Goal: Transaction & Acquisition: Purchase product/service

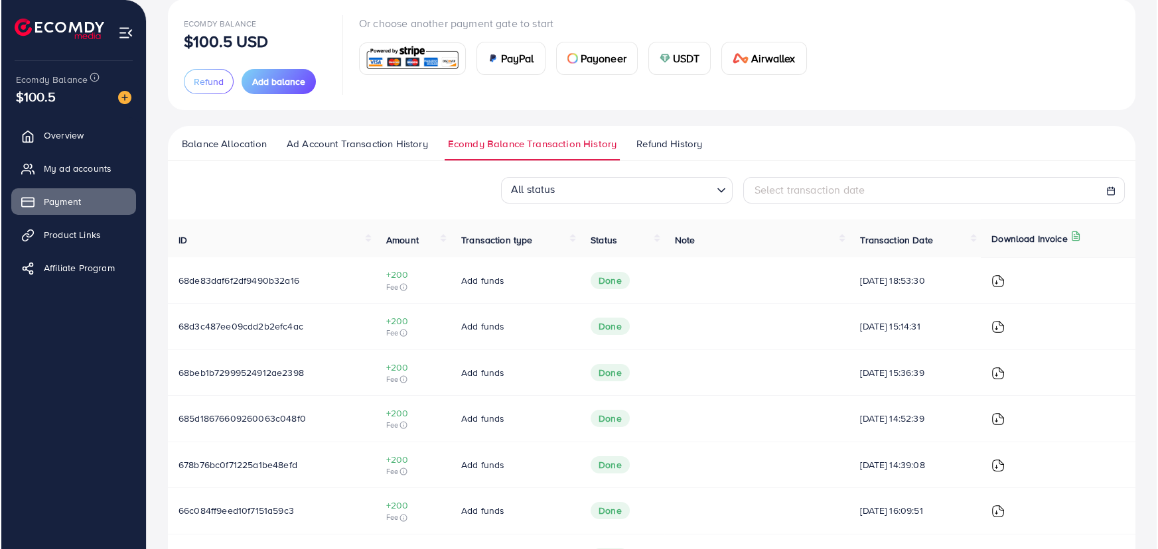
scroll to position [120, 0]
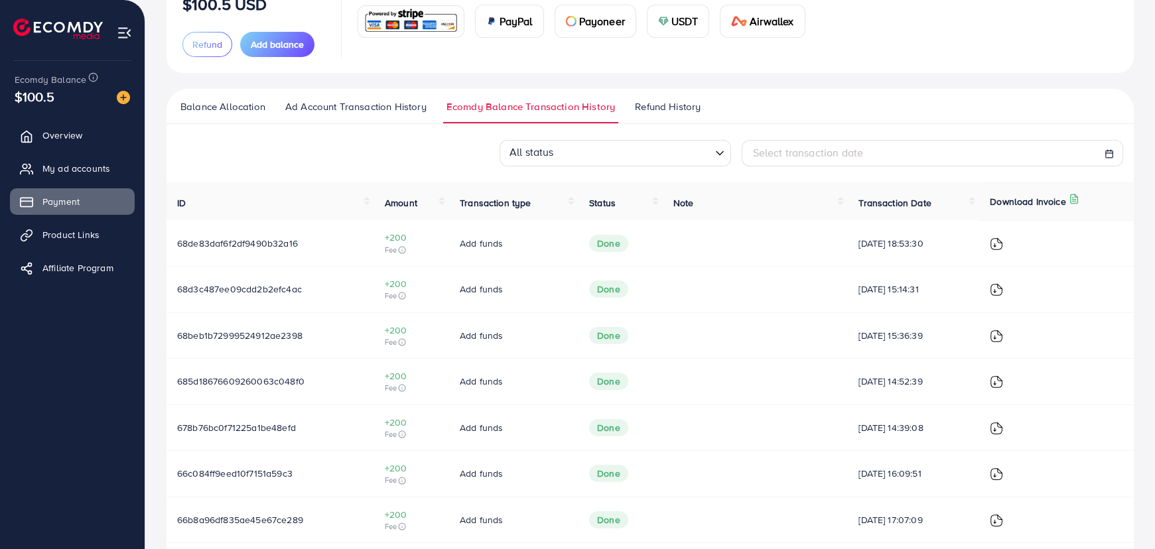
click at [999, 335] on img at bounding box center [996, 336] width 13 height 13
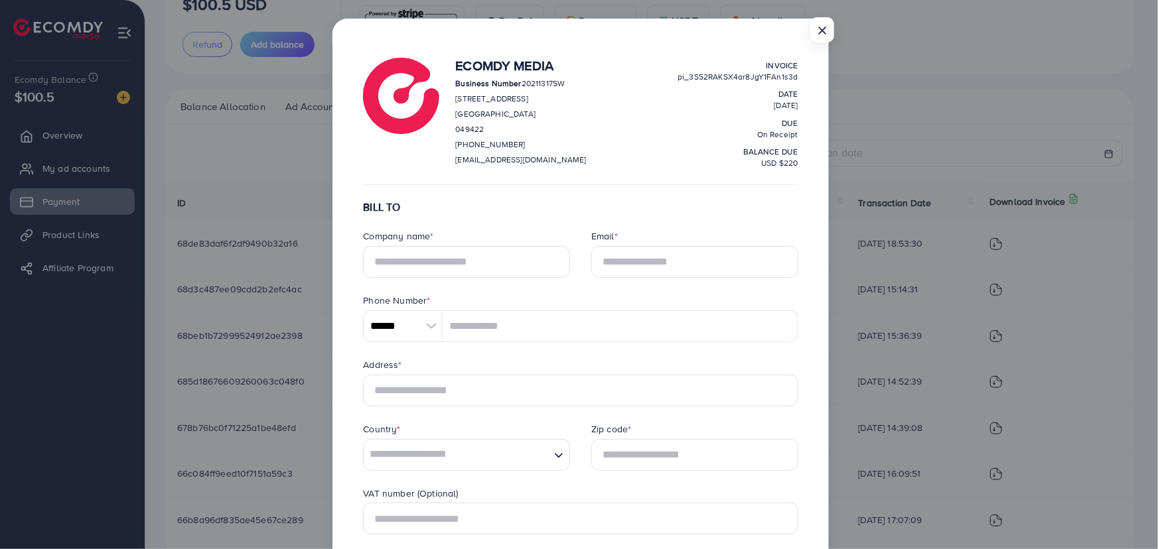
scroll to position [0, 0]
click at [442, 263] on input "text" at bounding box center [466, 262] width 207 height 32
type input "**********"
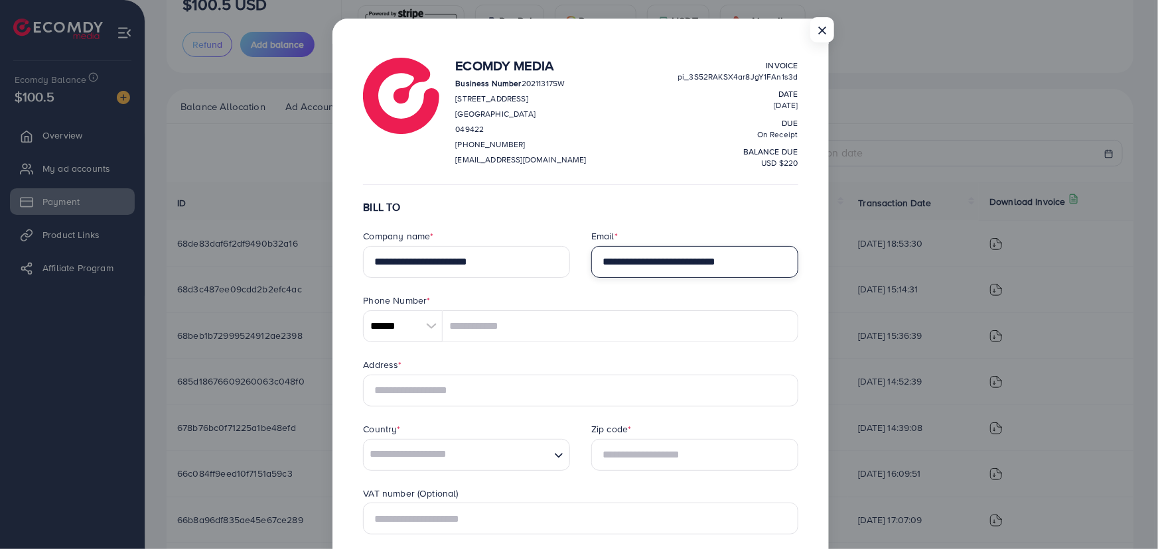
type input "**********"
click at [427, 326] on input "******" at bounding box center [403, 326] width 80 height 32
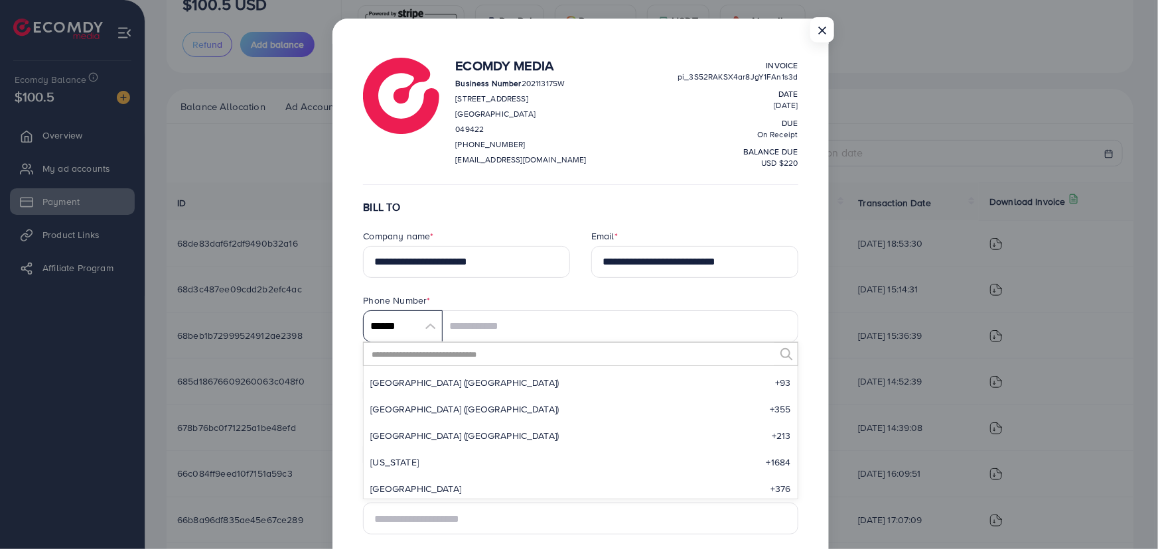
scroll to position [6159, 0]
click at [408, 354] on input "text" at bounding box center [571, 354] width 403 height 23
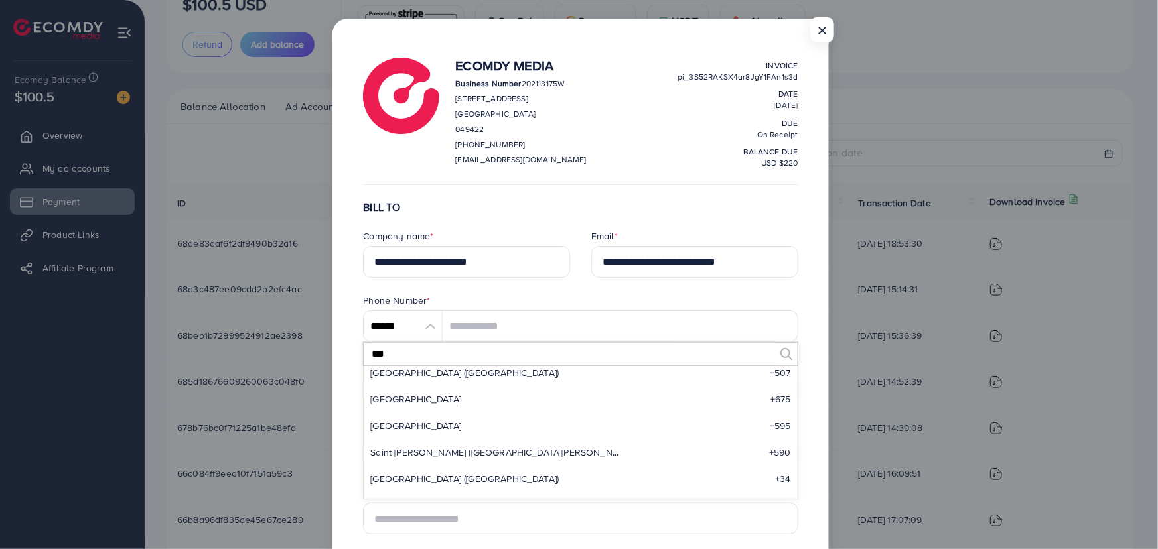
scroll to position [0, 0]
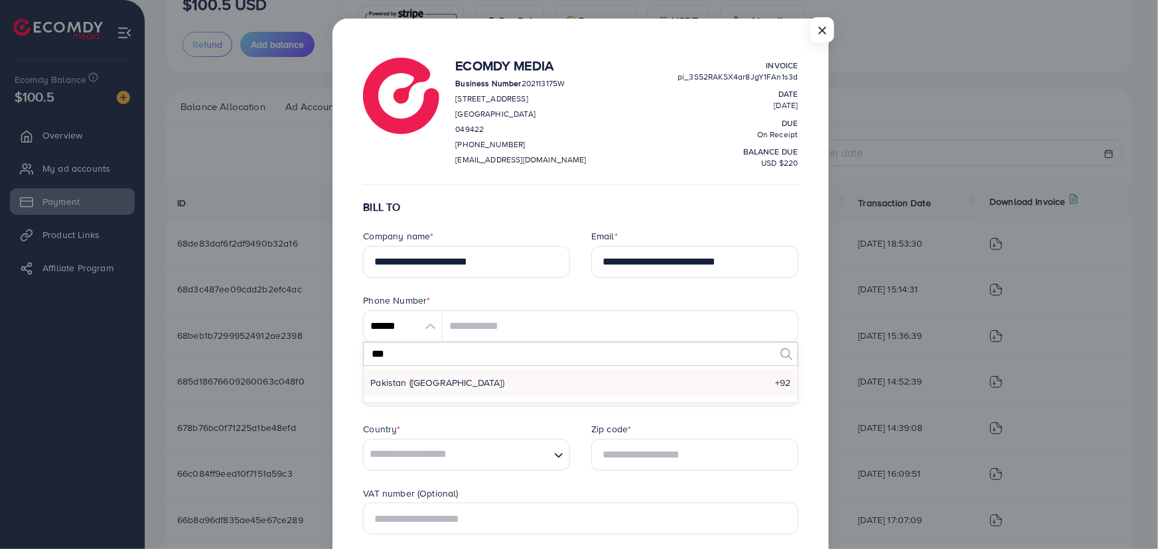
type input "***"
click at [439, 390] on li "Pakistan (‫[GEOGRAPHIC_DATA]‬‎) +92" at bounding box center [580, 382] width 433 height 27
type input "******"
click at [466, 330] on input "tel" at bounding box center [619, 326] width 355 height 32
click at [493, 324] on input "**********" at bounding box center [619, 326] width 355 height 32
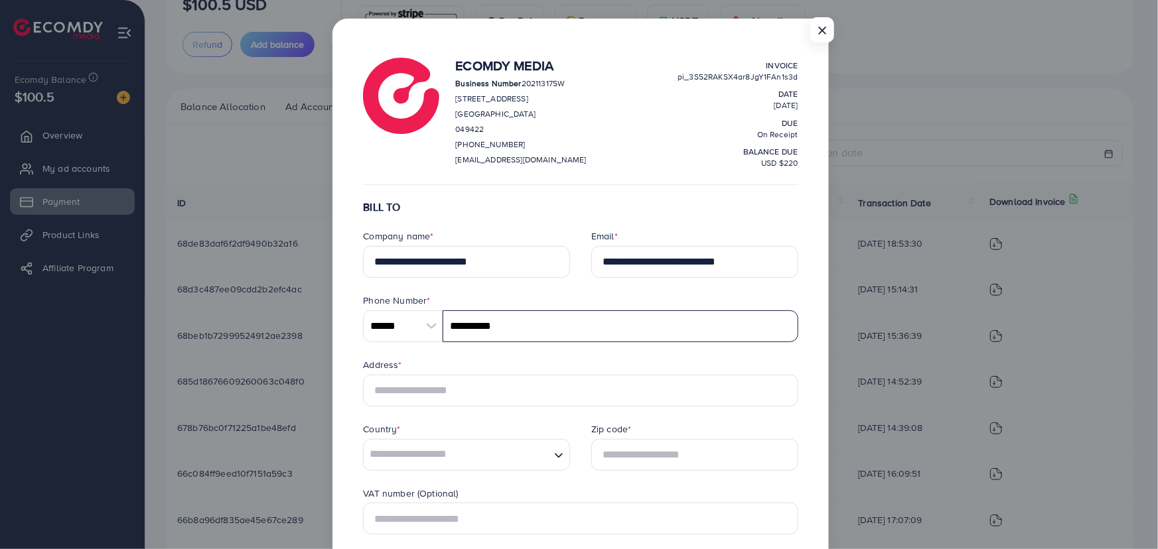
type input "**********"
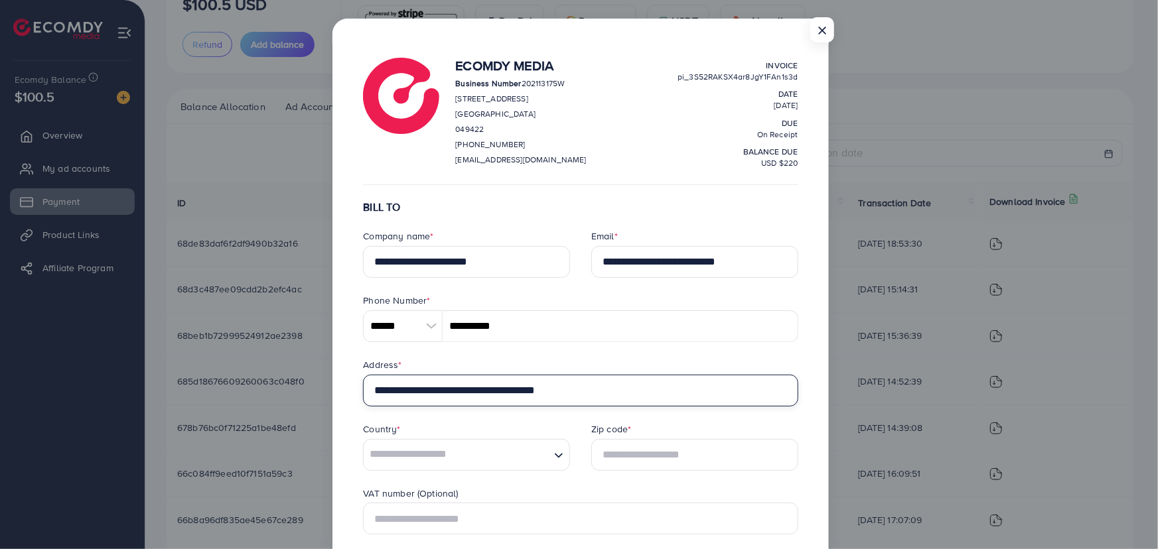
type input "**********"
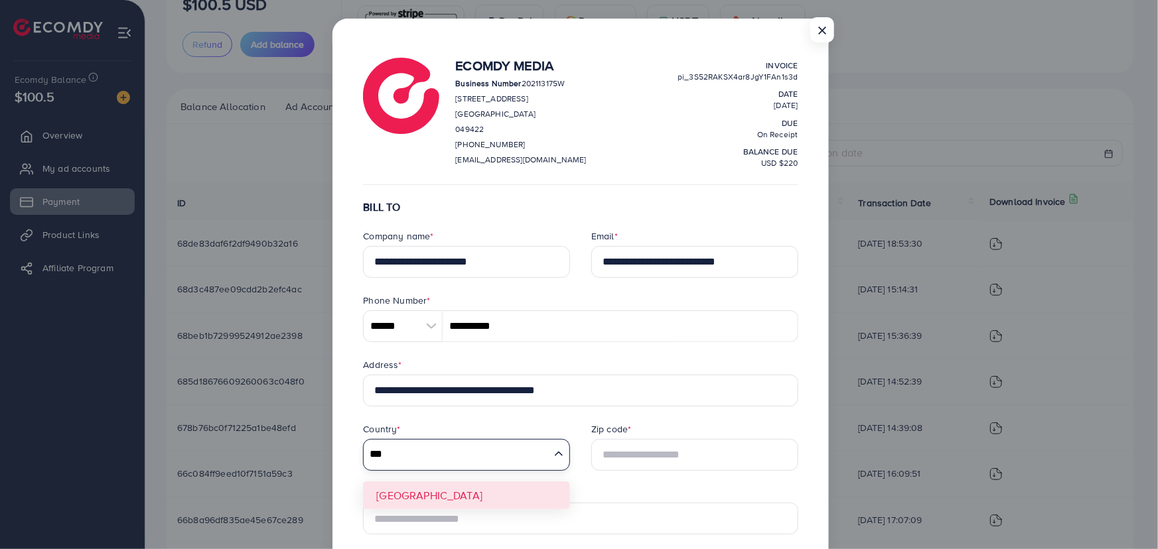
type input "***"
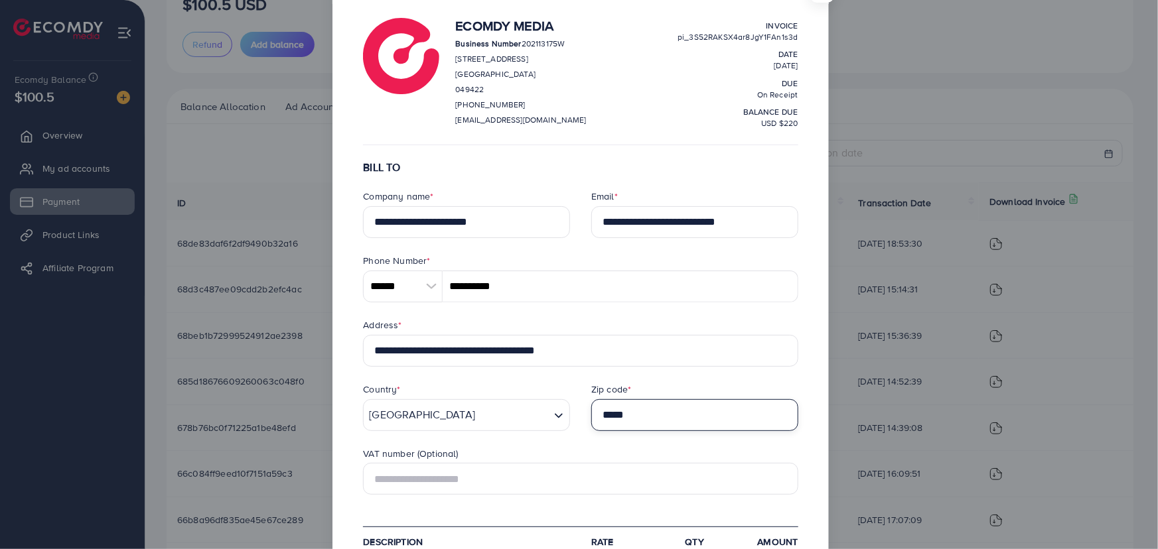
scroll to position [60, 0]
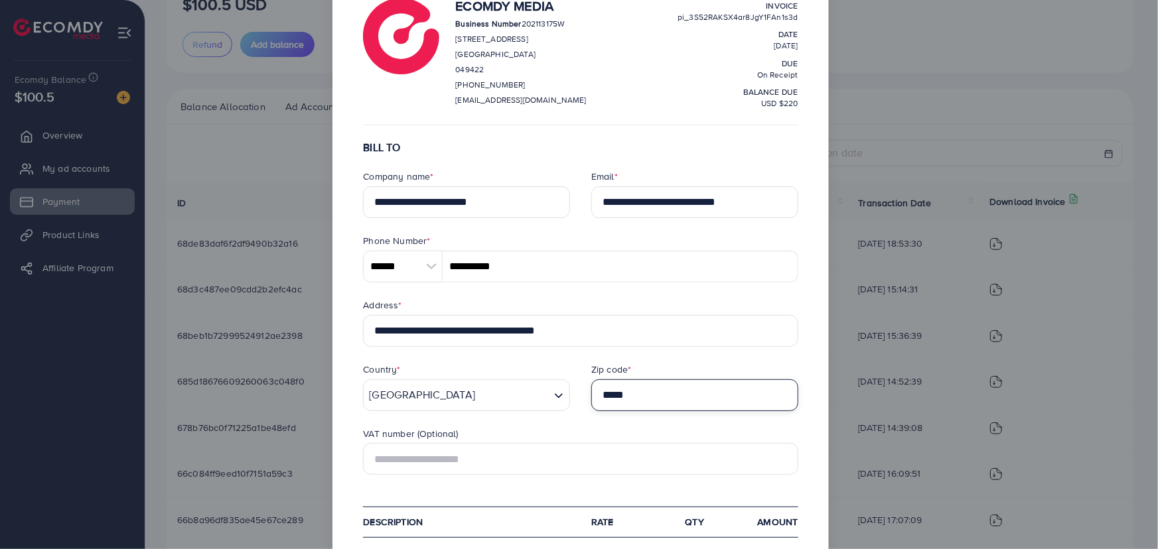
type input "*****"
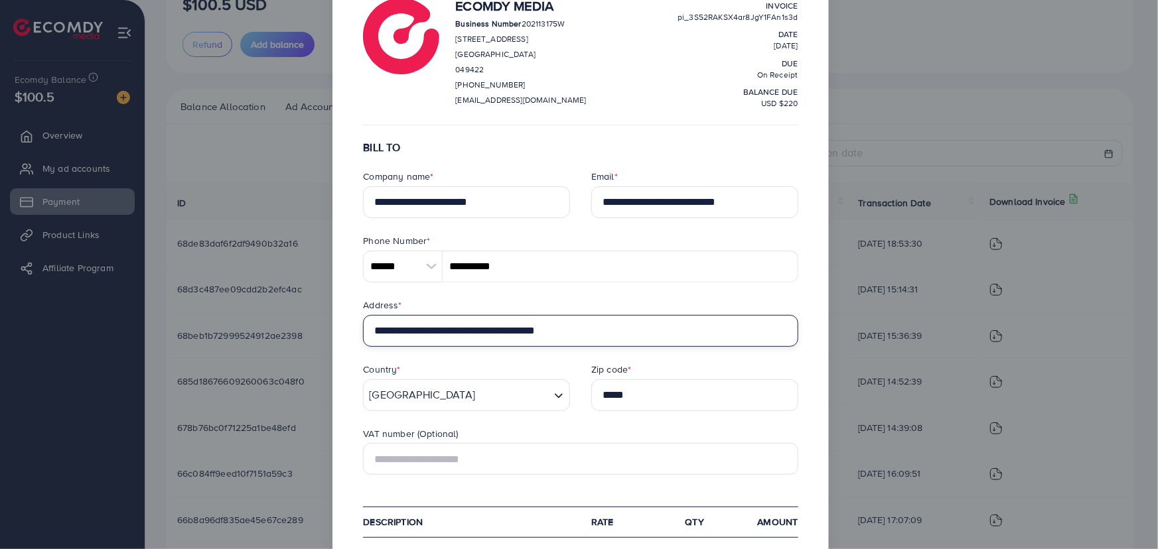
click at [609, 334] on input "**********" at bounding box center [580, 331] width 435 height 32
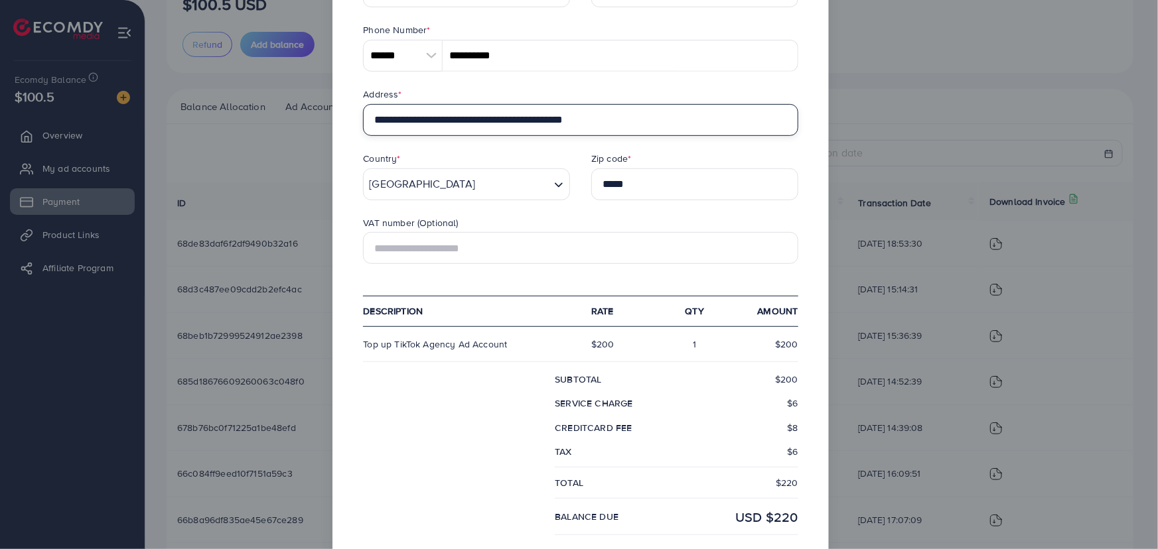
scroll to position [301, 0]
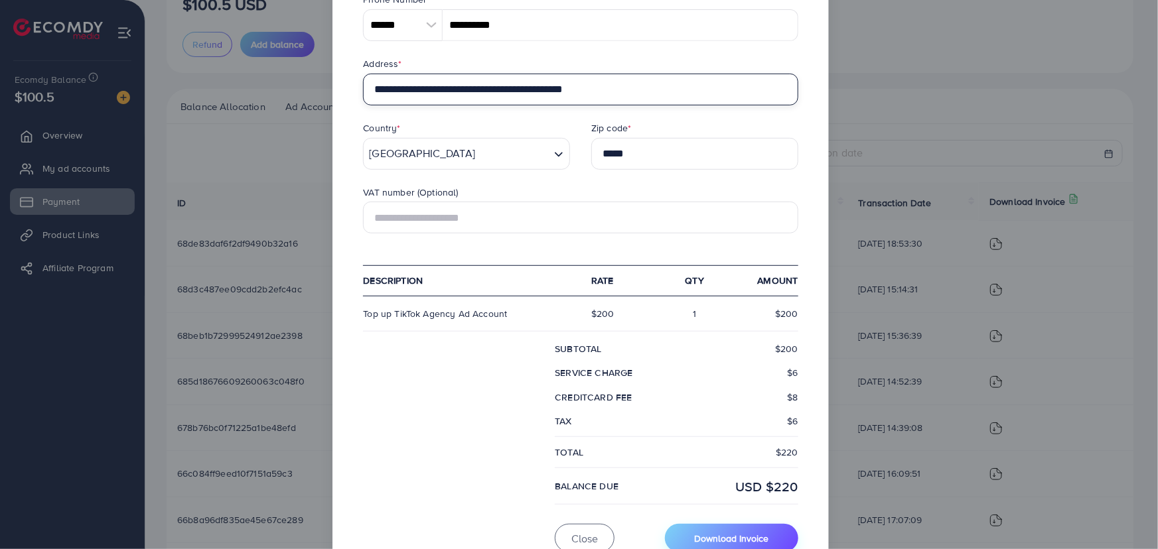
type input "**********"
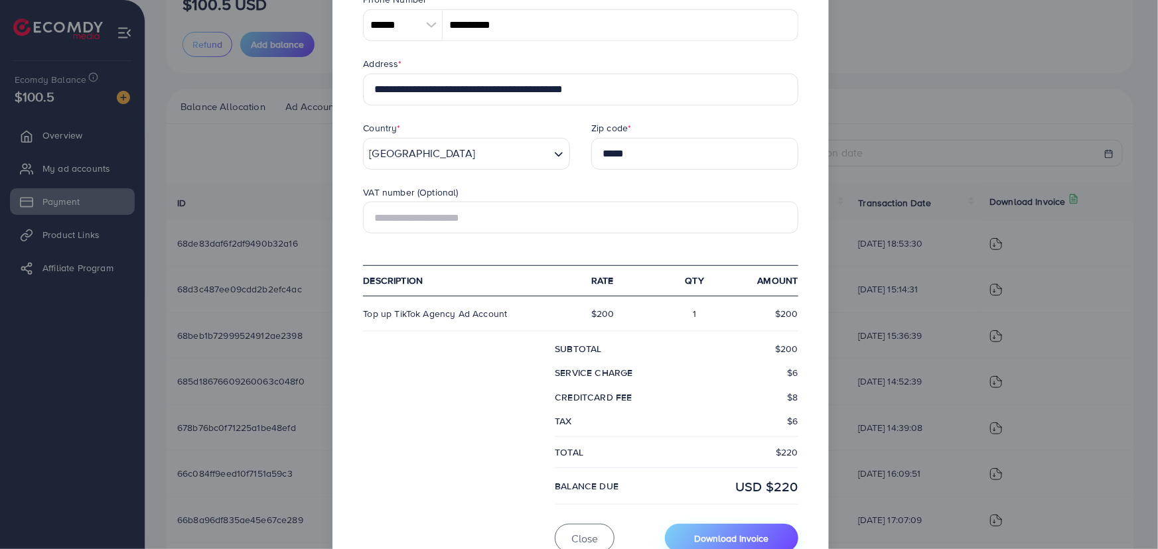
click at [718, 537] on span "Download Invoice" at bounding box center [731, 538] width 74 height 13
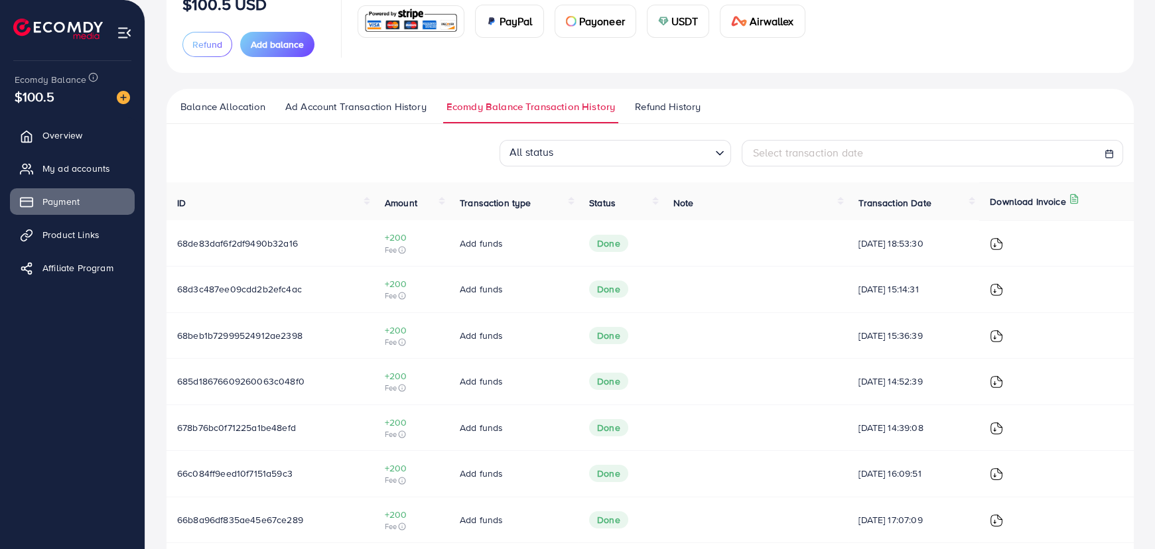
click at [994, 286] on img at bounding box center [996, 289] width 13 height 13
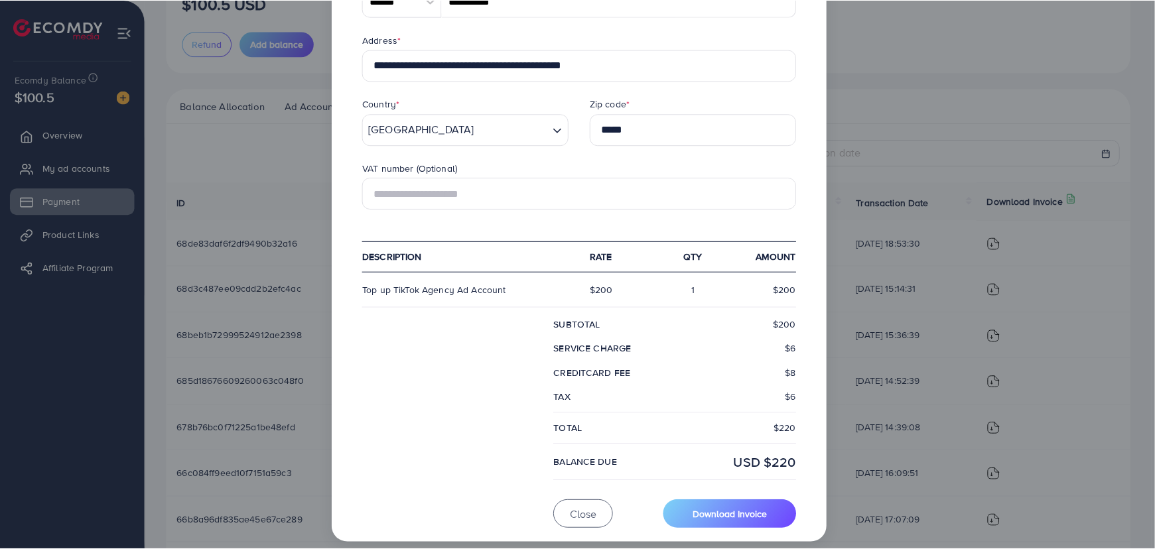
scroll to position [336, 0]
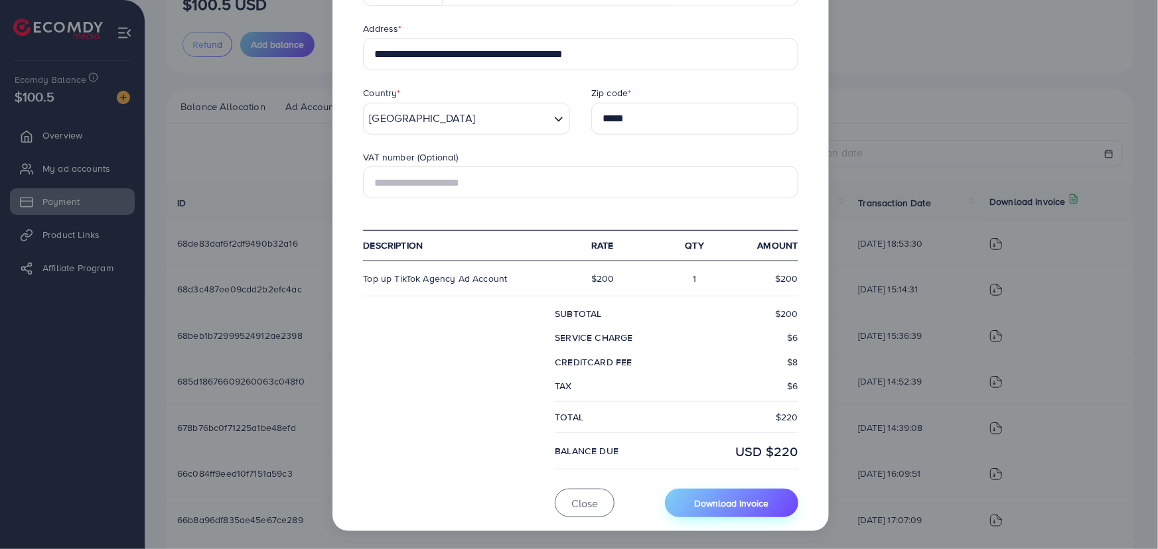
click at [730, 502] on span "Download Invoice" at bounding box center [731, 503] width 74 height 13
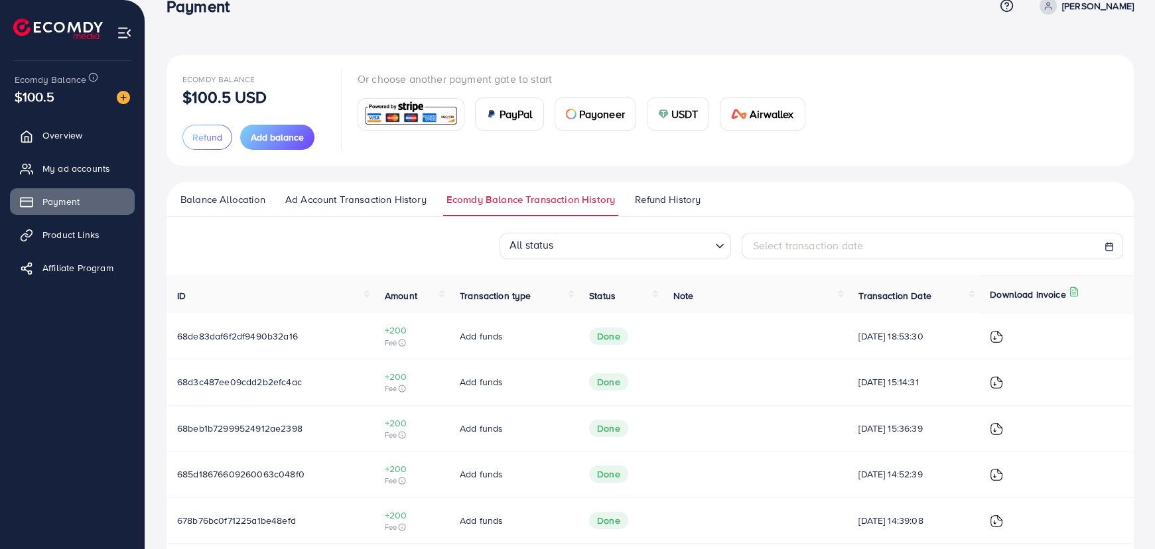
scroll to position [0, 0]
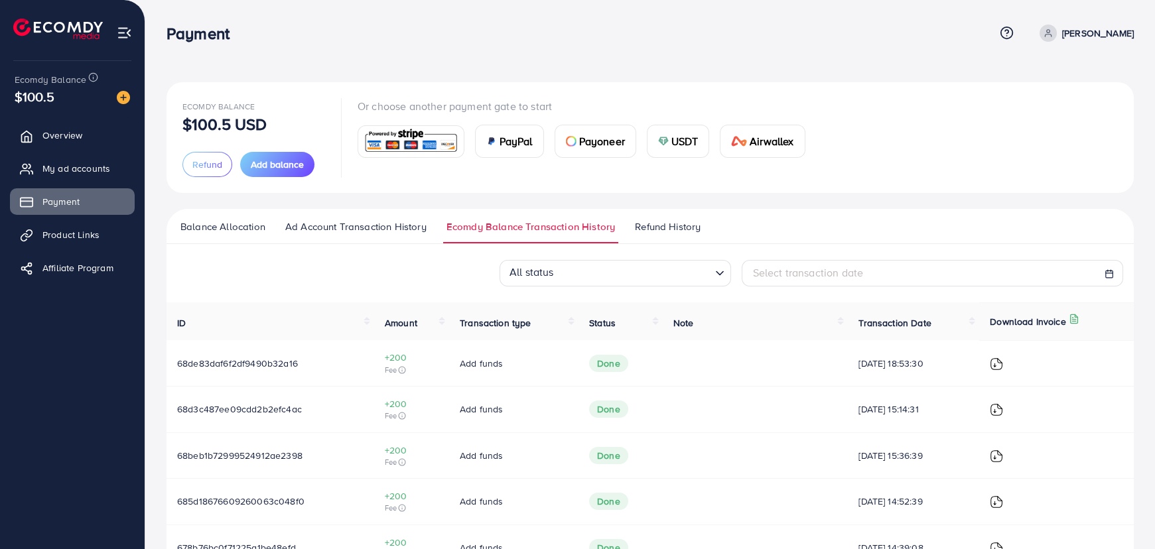
click at [656, 227] on span "Refund History" at bounding box center [668, 227] width 66 height 15
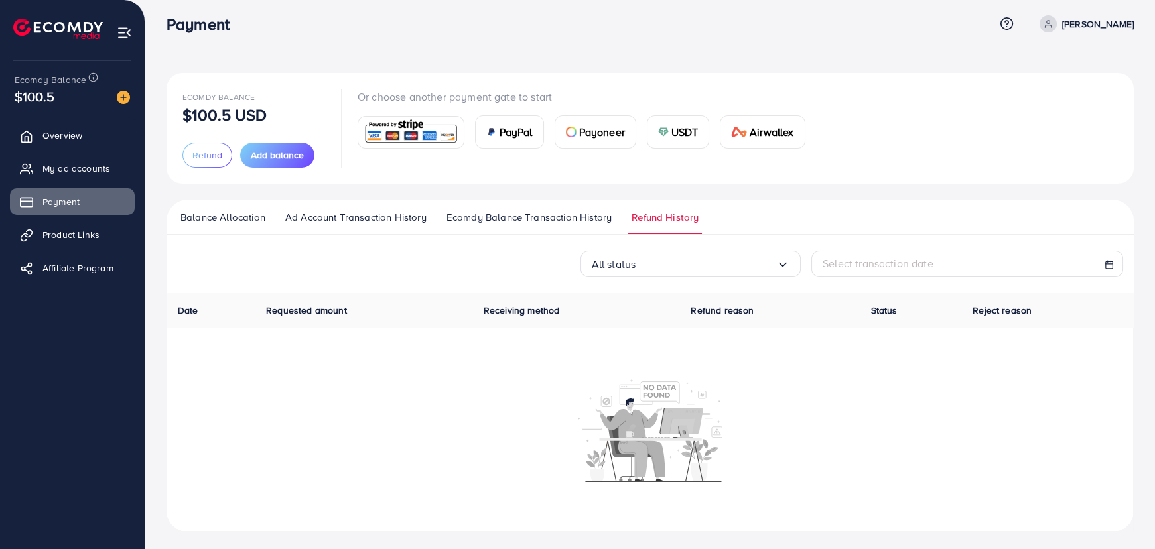
scroll to position [13, 0]
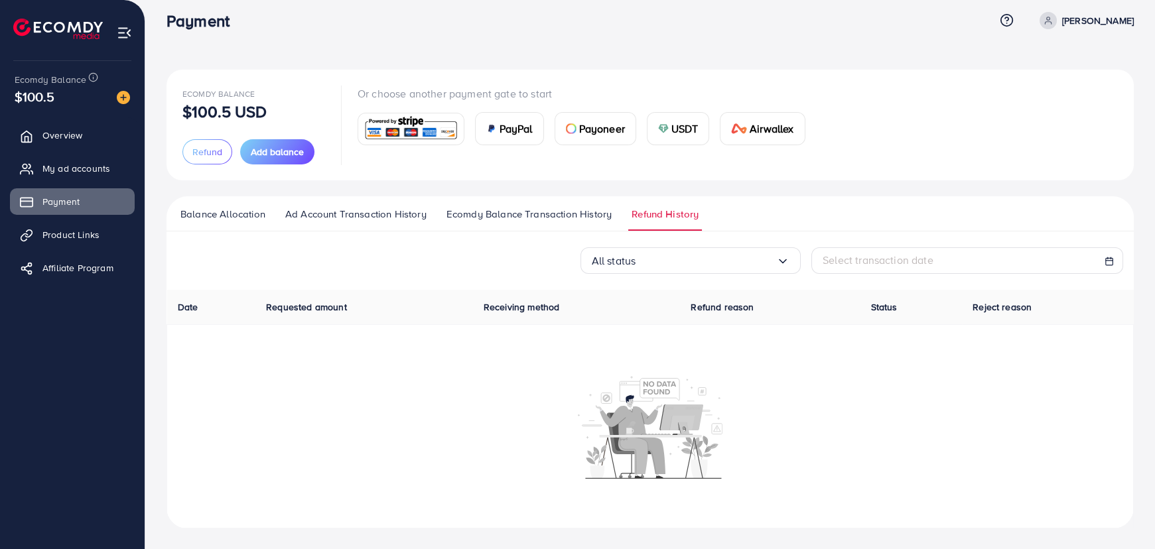
click at [354, 224] on link "Ad Account Transaction History" at bounding box center [356, 219] width 148 height 24
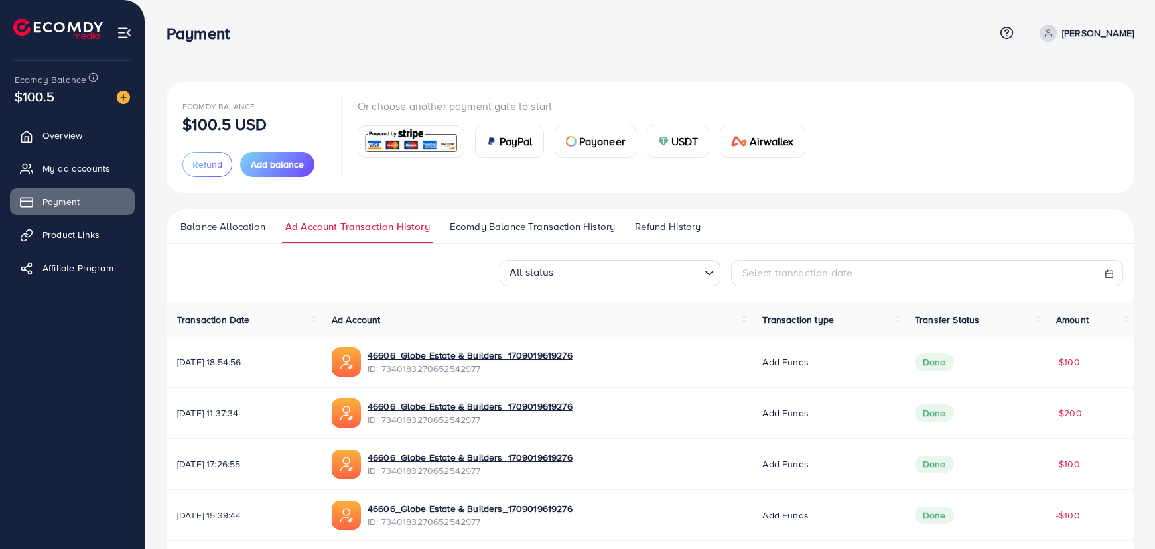
click at [252, 235] on link "Balance Allocation" at bounding box center [223, 232] width 92 height 24
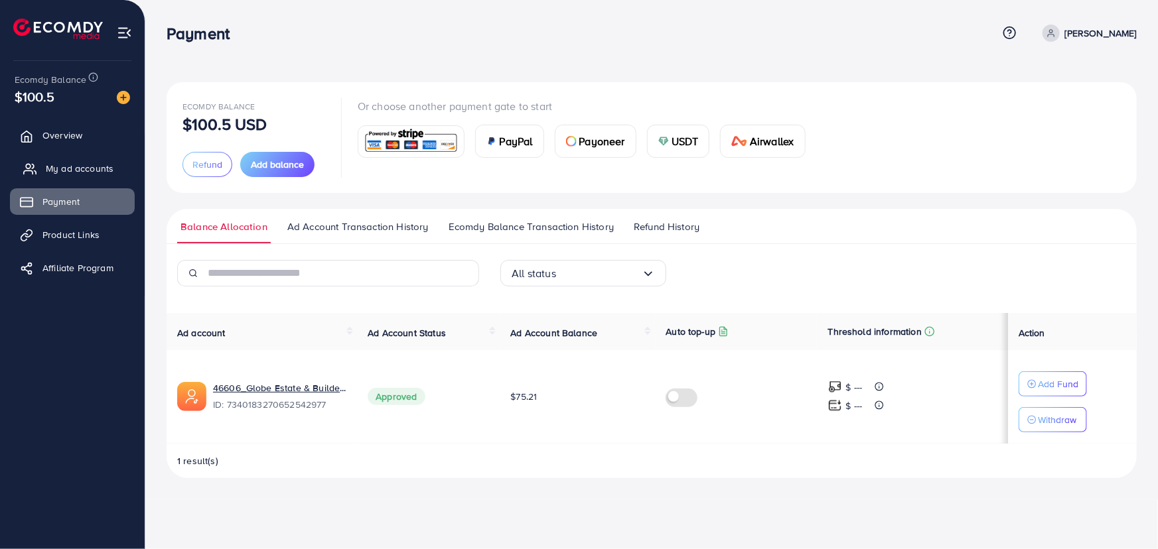
click at [54, 176] on link "My ad accounts" at bounding box center [72, 168] width 125 height 27
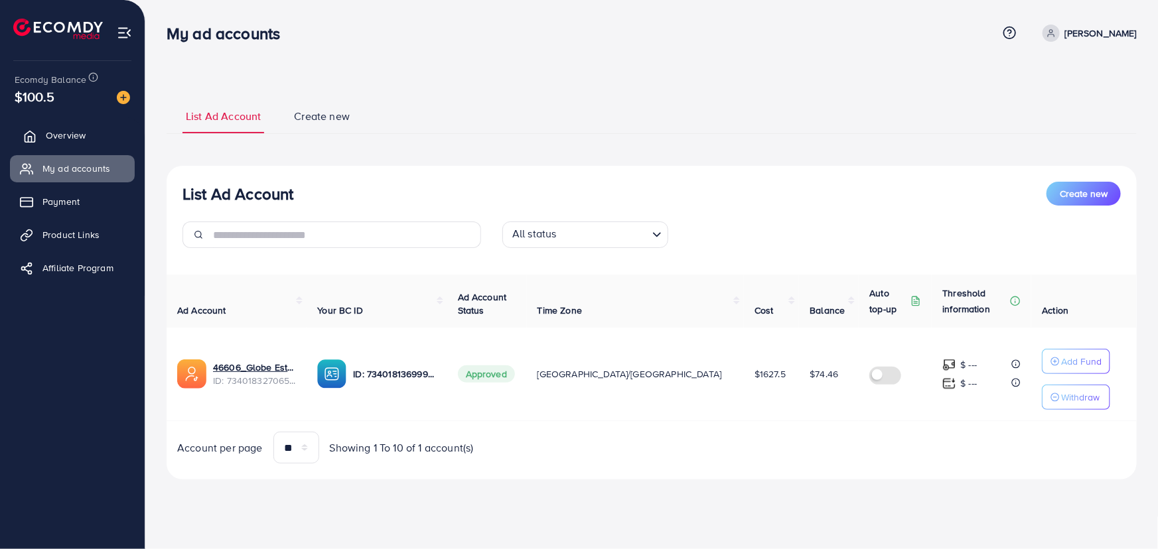
click at [66, 141] on span "Overview" at bounding box center [66, 135] width 40 height 13
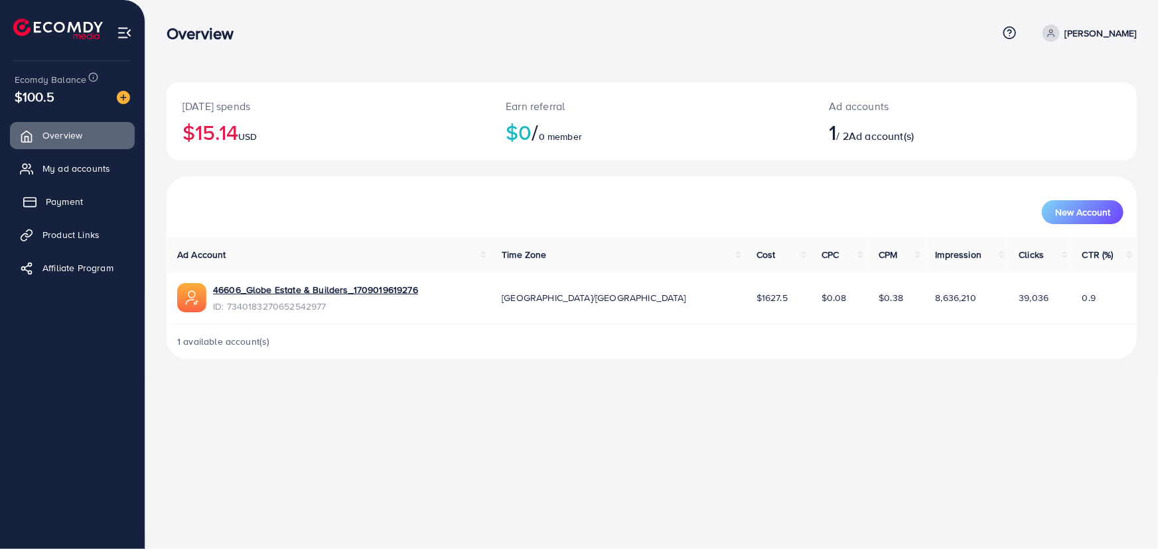
click at [63, 202] on span "Payment" at bounding box center [64, 201] width 37 height 13
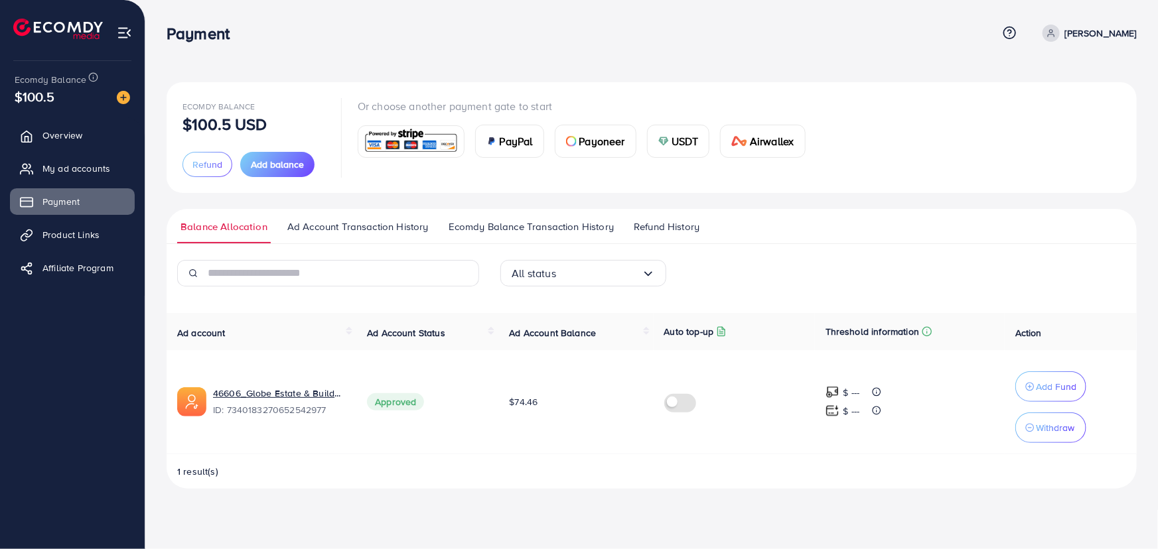
click at [310, 233] on span "Ad Account Transaction History" at bounding box center [357, 227] width 141 height 15
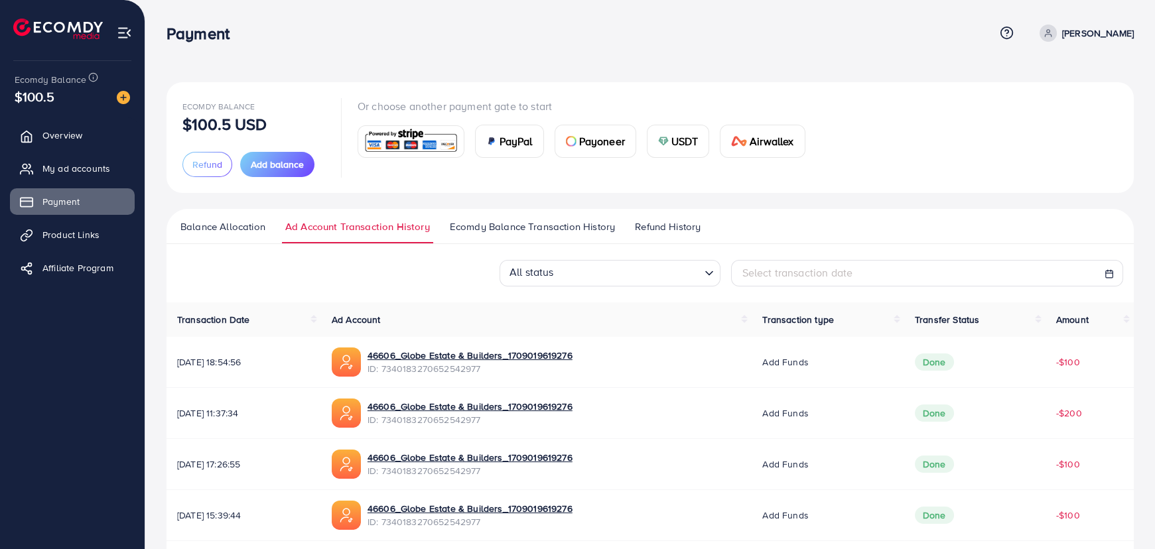
click at [532, 224] on span "Ecomdy Balance Transaction History" at bounding box center [532, 227] width 165 height 15
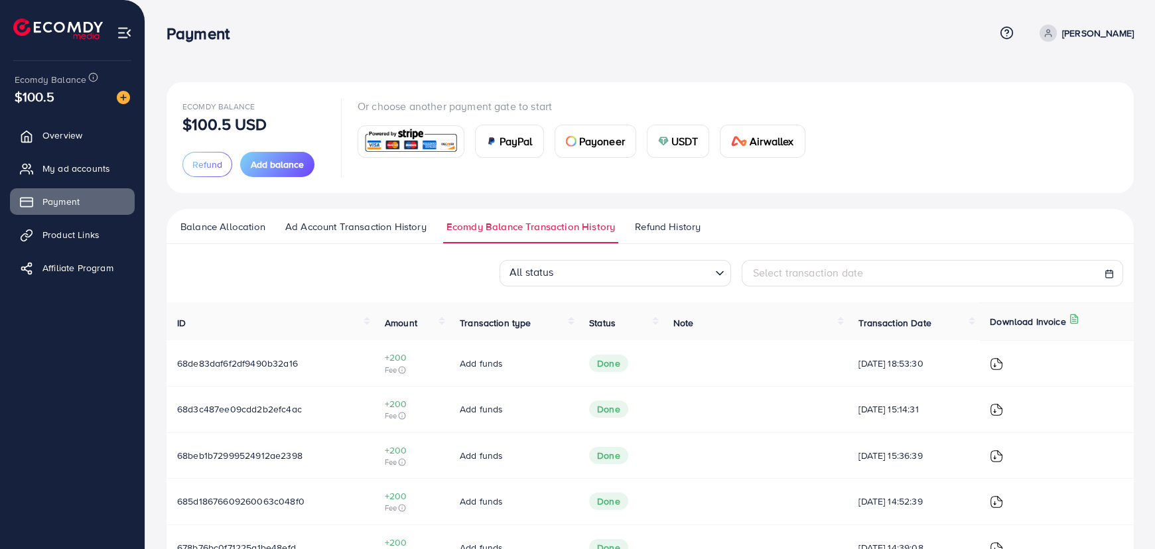
click at [659, 224] on span "Refund History" at bounding box center [668, 227] width 66 height 15
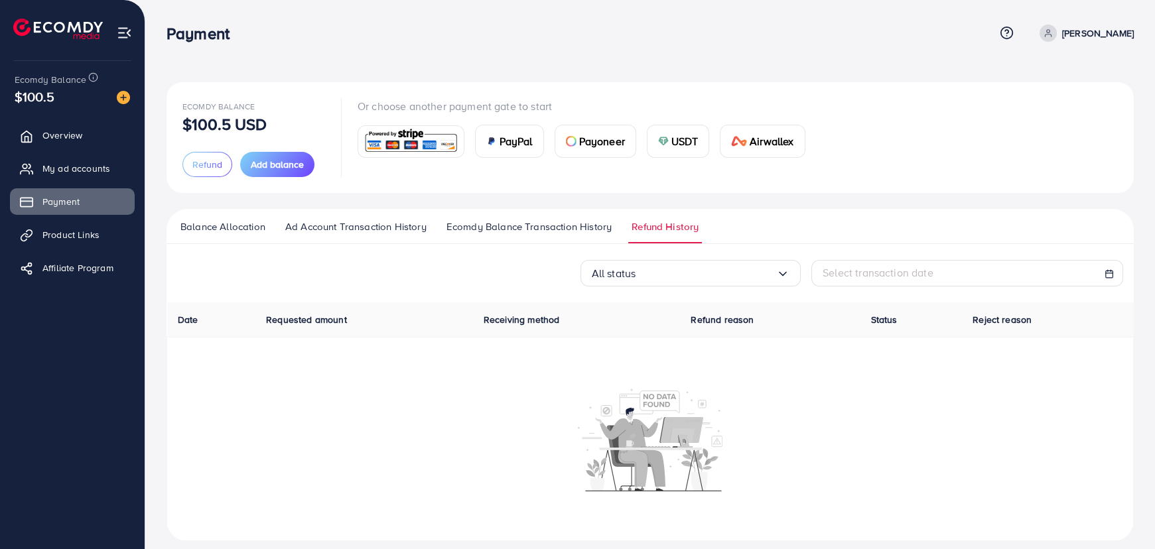
click at [229, 230] on span "Balance Allocation" at bounding box center [222, 227] width 85 height 15
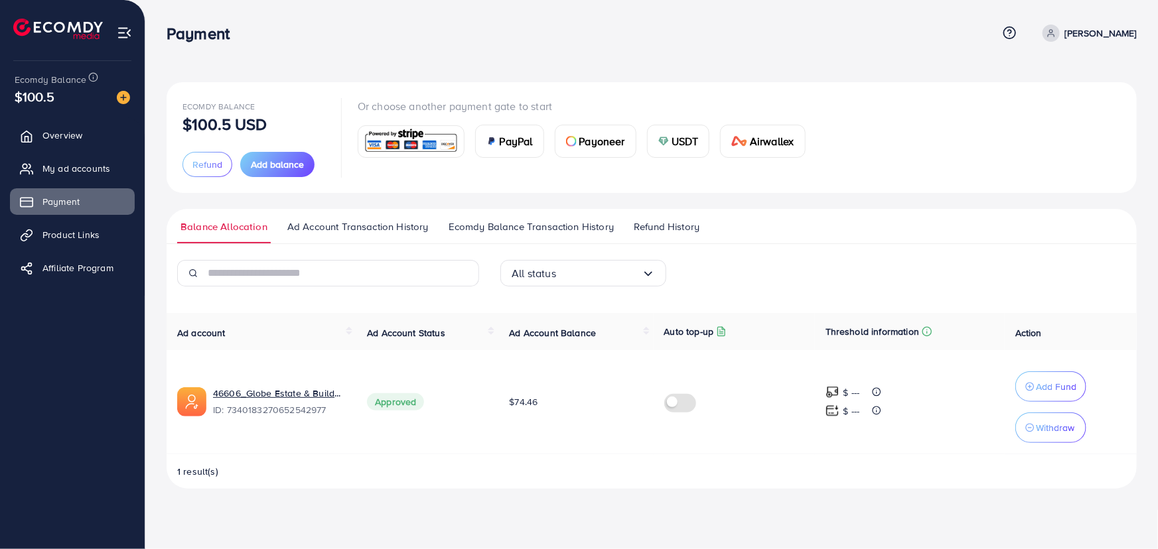
click at [344, 232] on span "Ad Account Transaction History" at bounding box center [357, 227] width 141 height 15
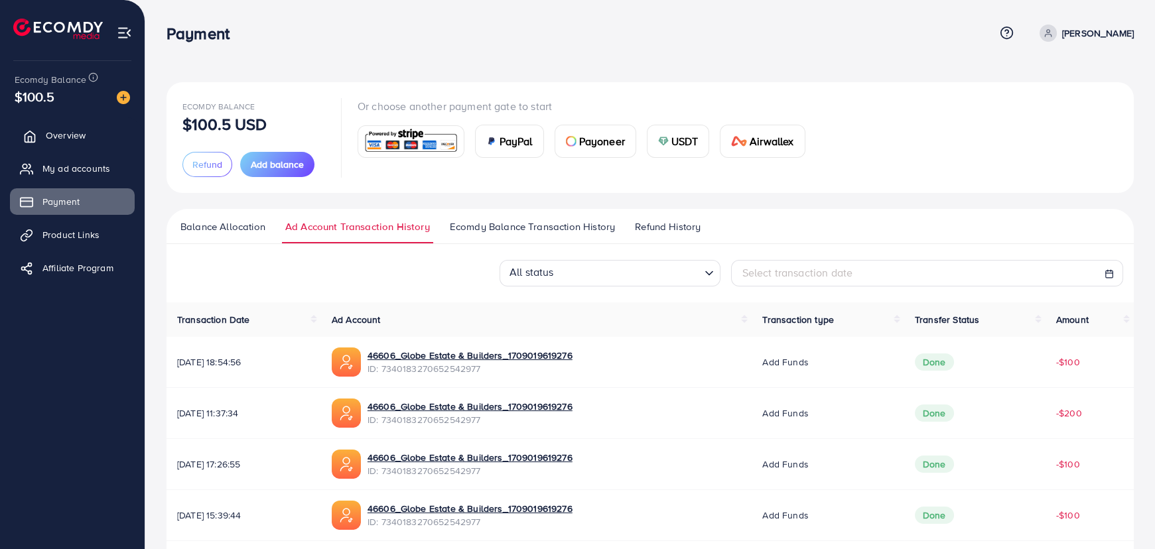
click at [58, 129] on span "Overview" at bounding box center [66, 135] width 40 height 13
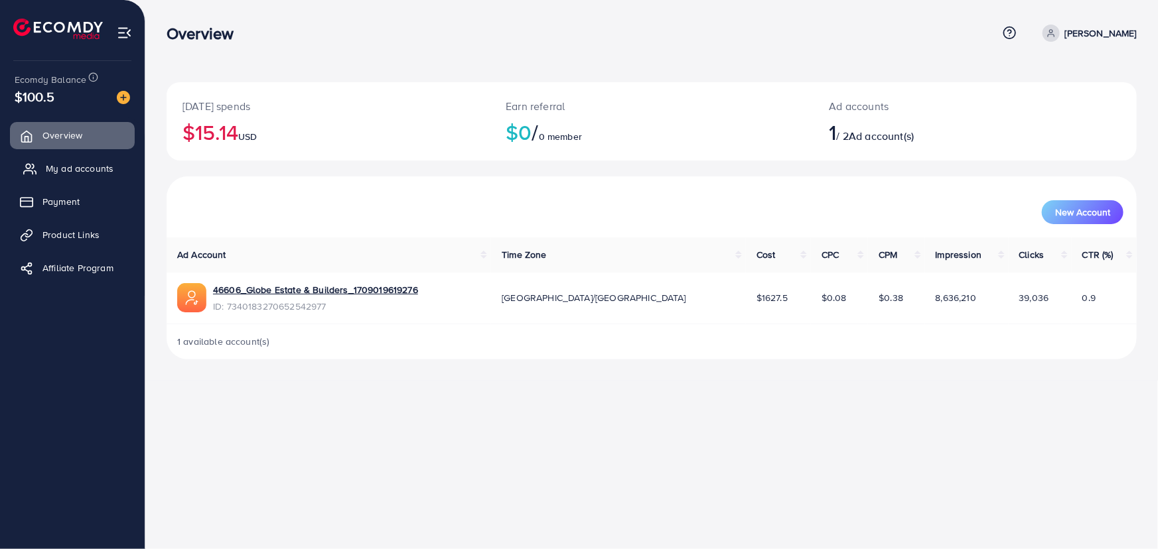
click at [56, 168] on span "My ad accounts" at bounding box center [80, 168] width 68 height 13
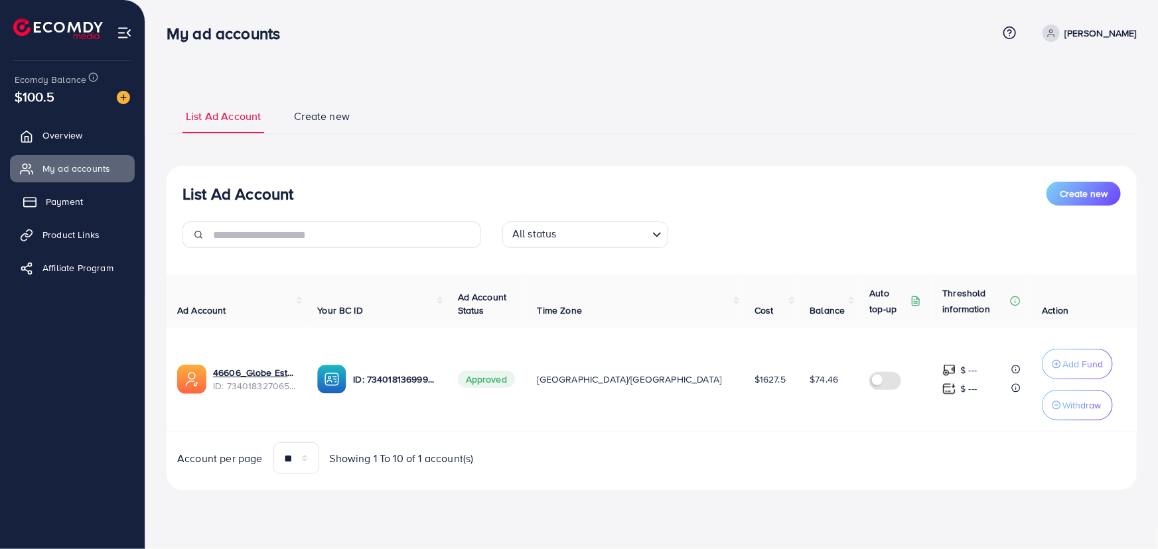
click at [54, 208] on span "Payment" at bounding box center [64, 201] width 37 height 13
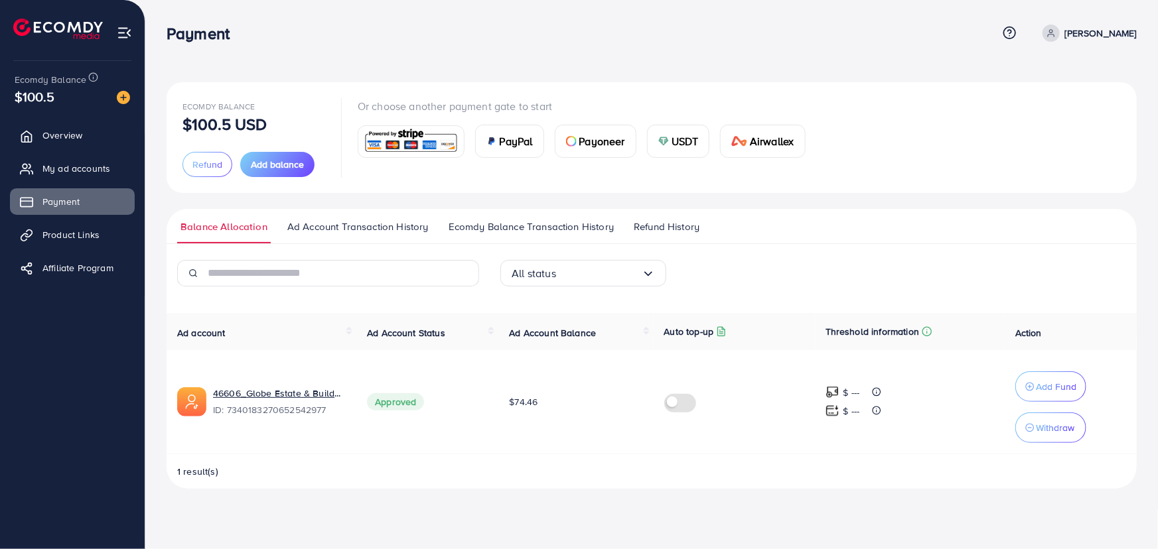
click at [344, 228] on span "Ad Account Transaction History" at bounding box center [357, 227] width 141 height 15
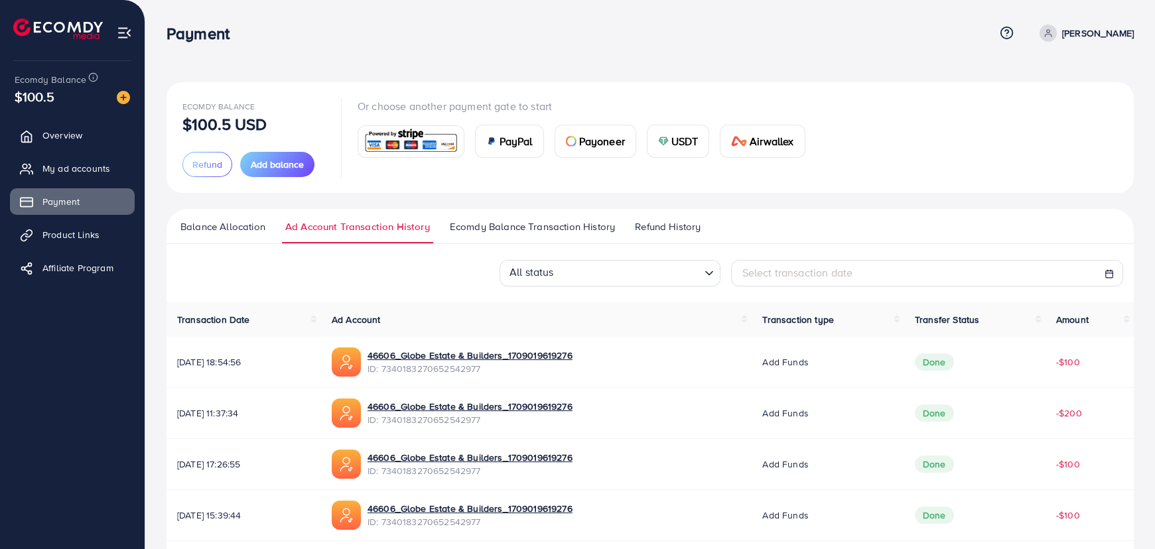
click at [494, 234] on span "Ecomdy Balance Transaction History" at bounding box center [532, 227] width 165 height 15
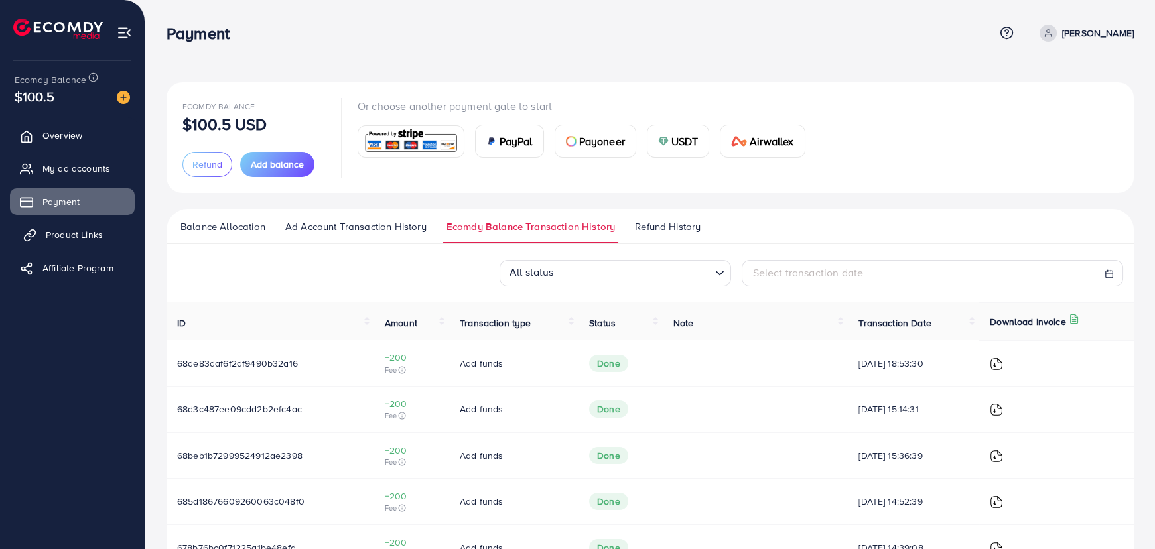
click at [66, 234] on span "Product Links" at bounding box center [74, 234] width 57 height 13
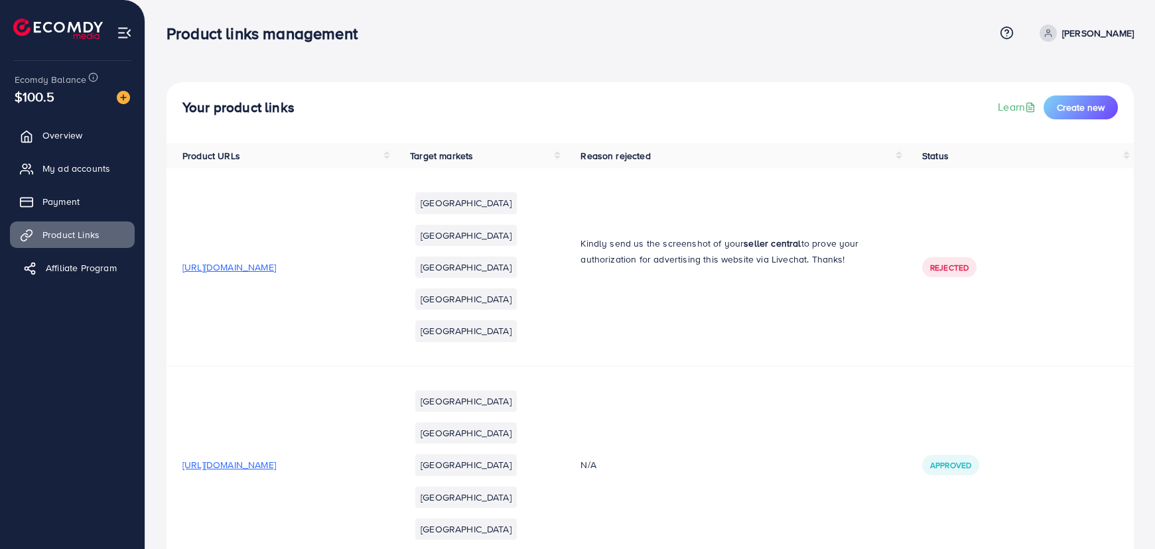
click at [78, 267] on span "Affiliate Program" at bounding box center [81, 267] width 71 height 13
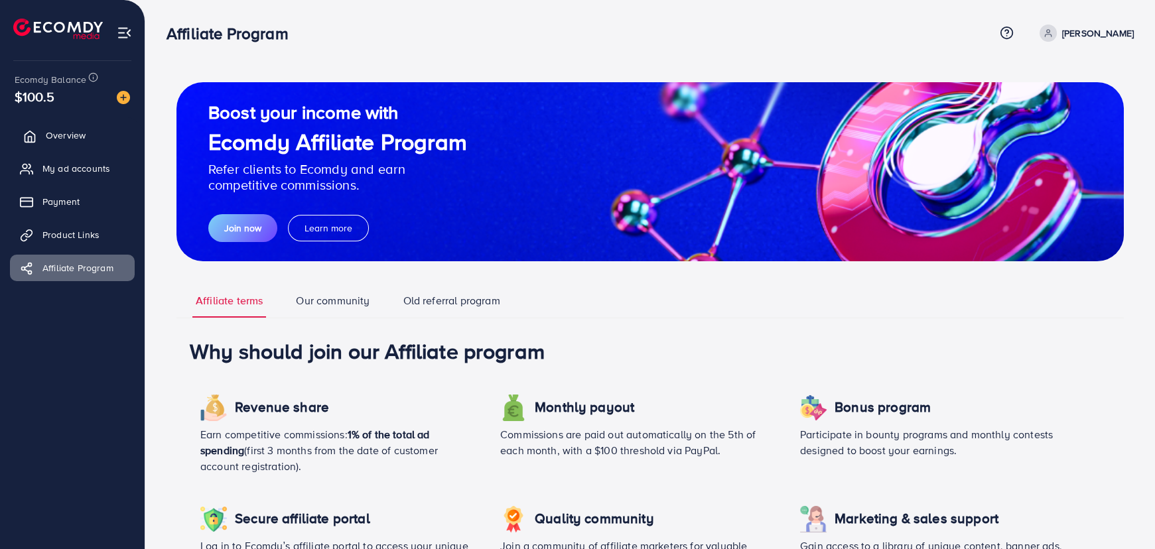
click at [71, 134] on span "Overview" at bounding box center [66, 135] width 40 height 13
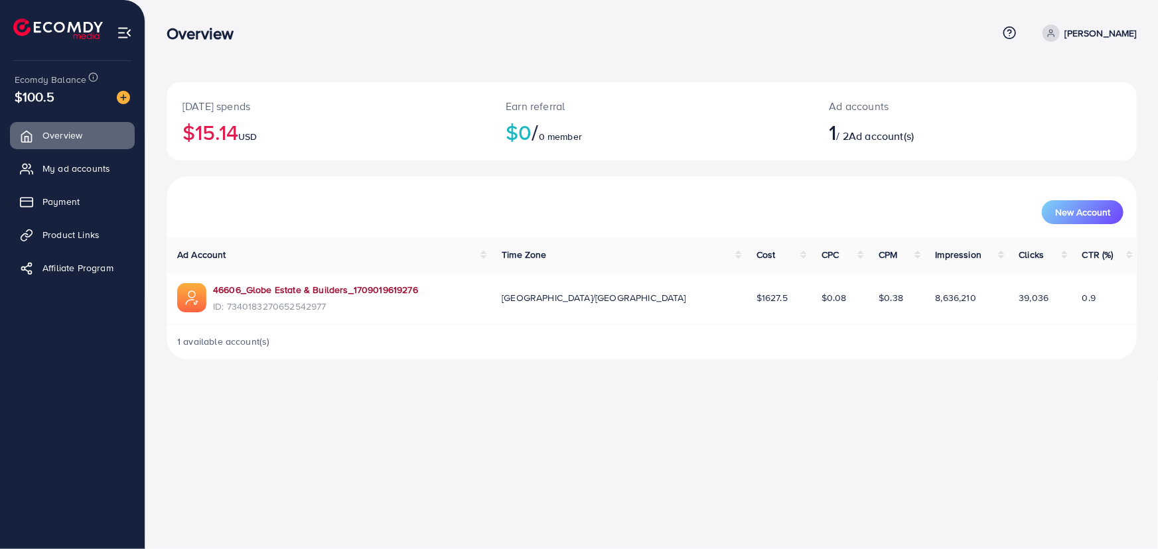
click at [366, 288] on link "46606_Globe Estate & Builders_1709019619276" at bounding box center [315, 289] width 205 height 13
click at [67, 170] on span "My ad accounts" at bounding box center [80, 168] width 68 height 13
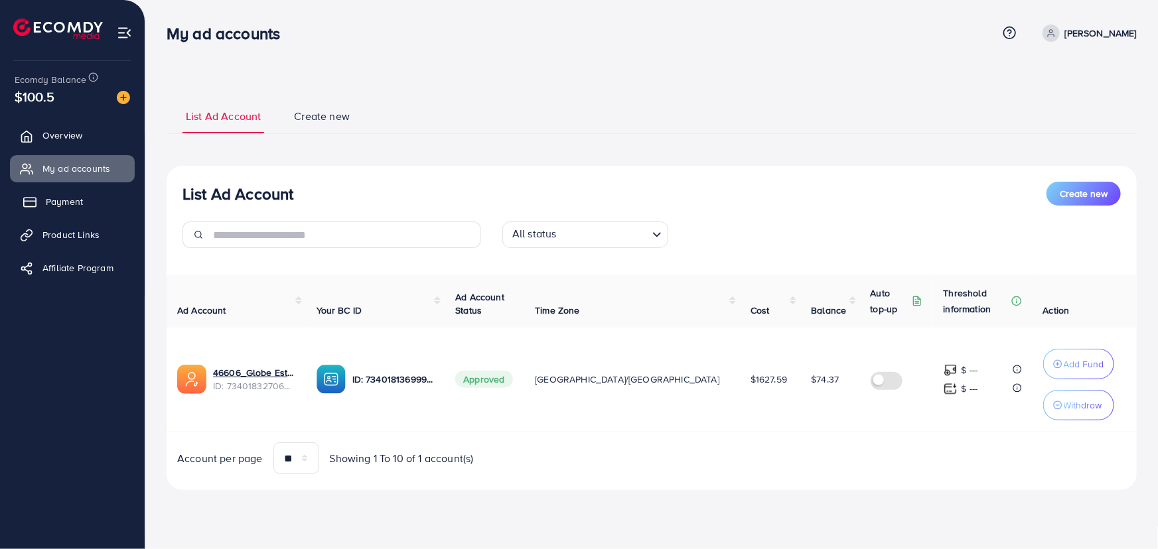
click at [70, 204] on span "Payment" at bounding box center [64, 201] width 37 height 13
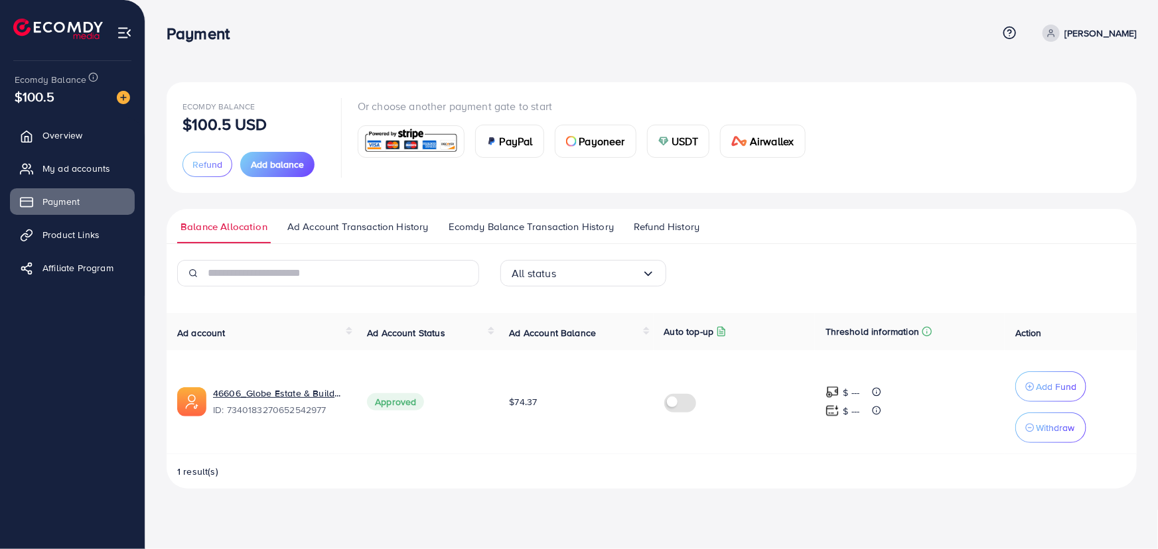
click at [341, 237] on link "Ad Account Transaction History" at bounding box center [358, 232] width 148 height 24
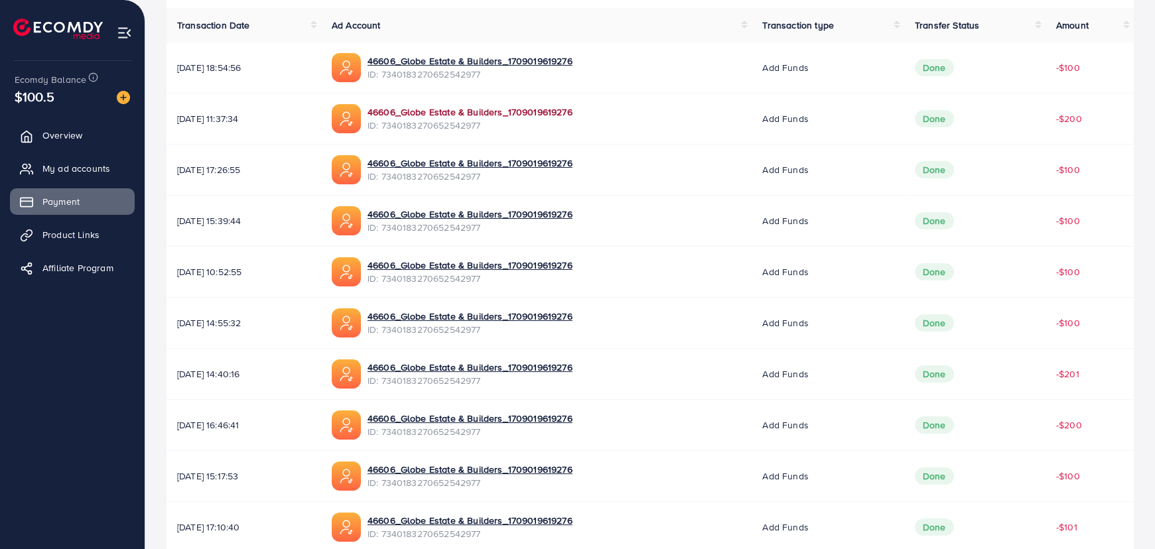
scroll to position [364, 0]
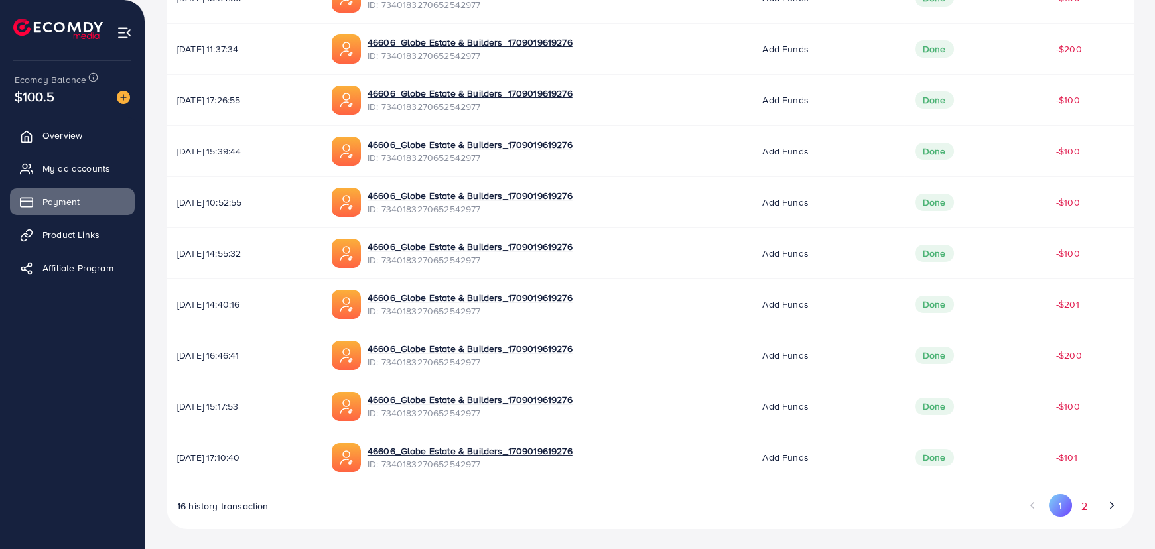
click at [1082, 498] on button "2" at bounding box center [1084, 506] width 24 height 25
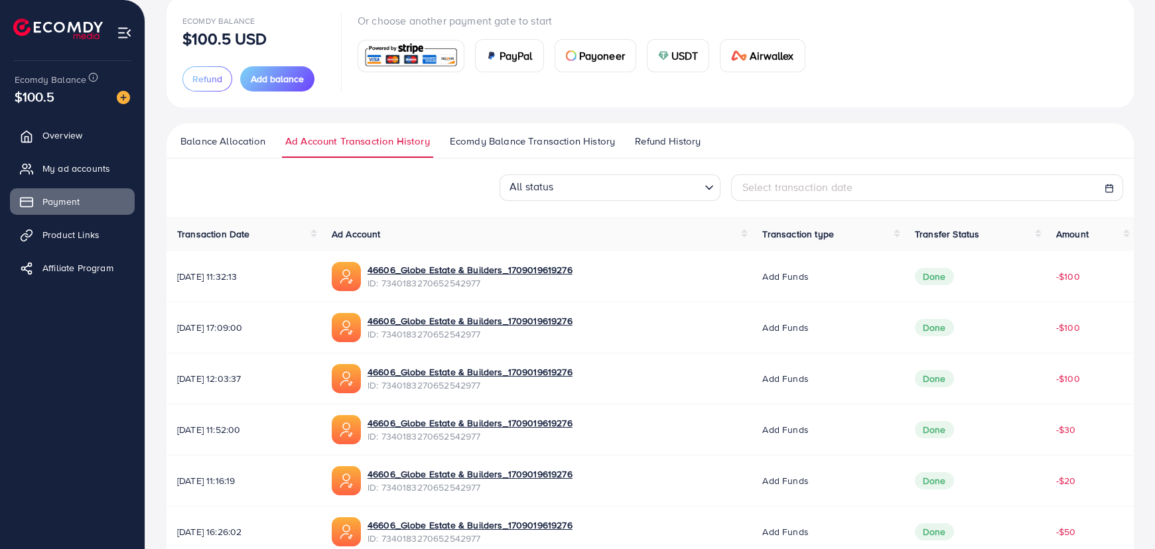
scroll to position [0, 0]
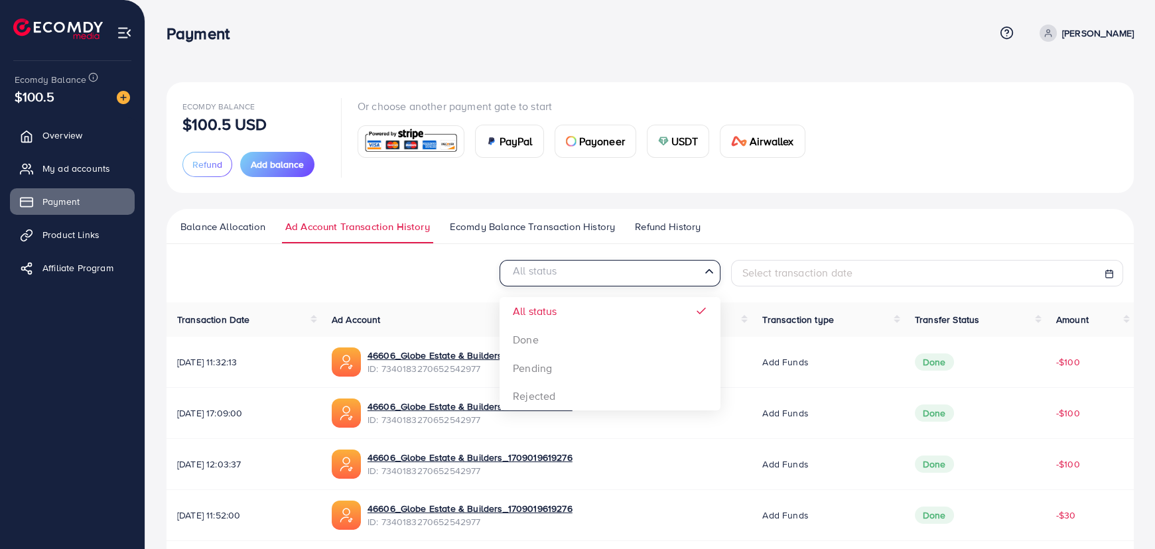
click at [543, 272] on div "All status" at bounding box center [602, 272] width 196 height 22
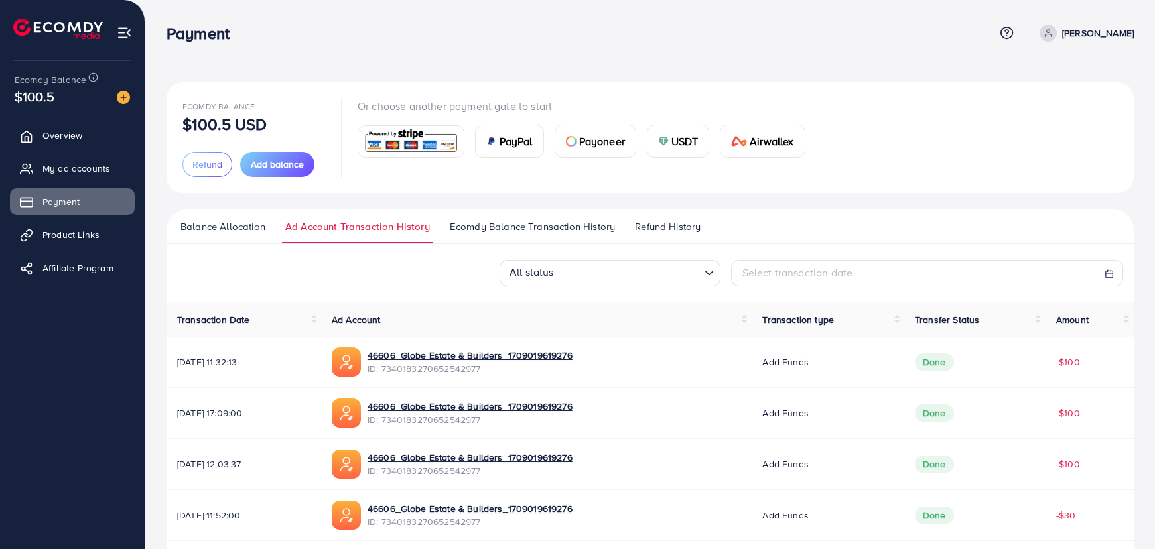
click at [458, 310] on th "Ad Account" at bounding box center [536, 319] width 431 height 34
click at [478, 222] on span "Ecomdy Balance Transaction History" at bounding box center [532, 227] width 165 height 15
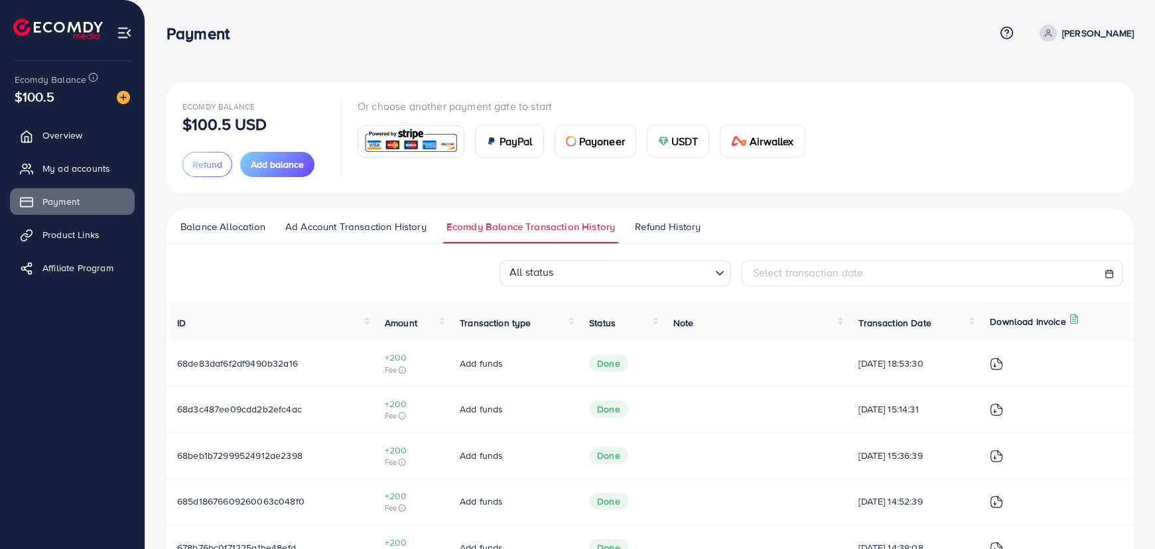
click at [48, 90] on span "$100.5" at bounding box center [35, 96] width 40 height 19
click at [40, 96] on span "$100.5" at bounding box center [35, 96] width 40 height 19
click at [1114, 34] on p "[PERSON_NAME]" at bounding box center [1098, 33] width 72 height 16
click at [1051, 82] on span "Profile" at bounding box center [1051, 79] width 31 height 16
select select "********"
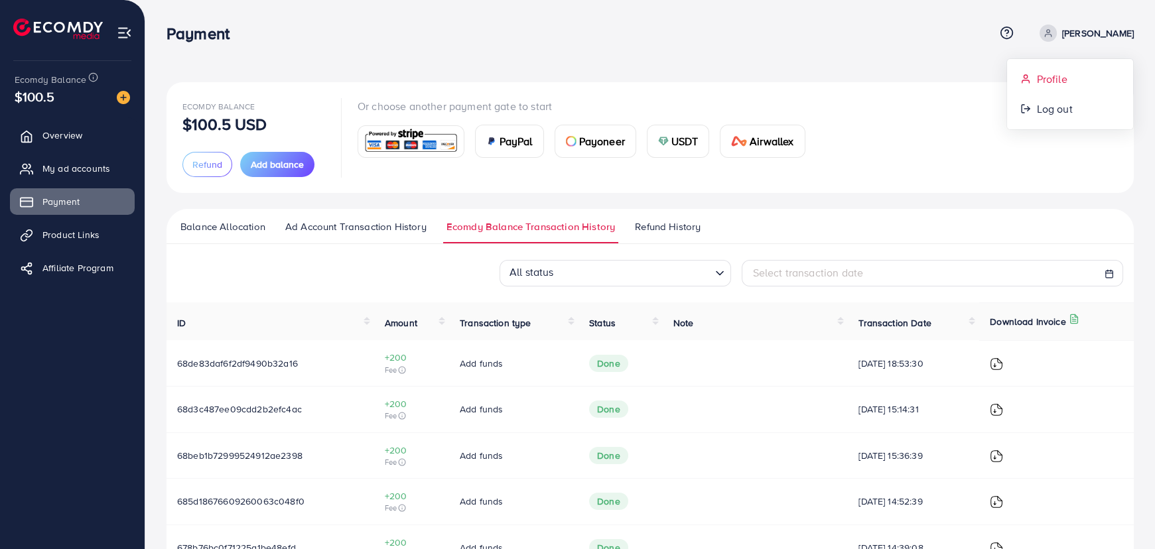
select select "******"
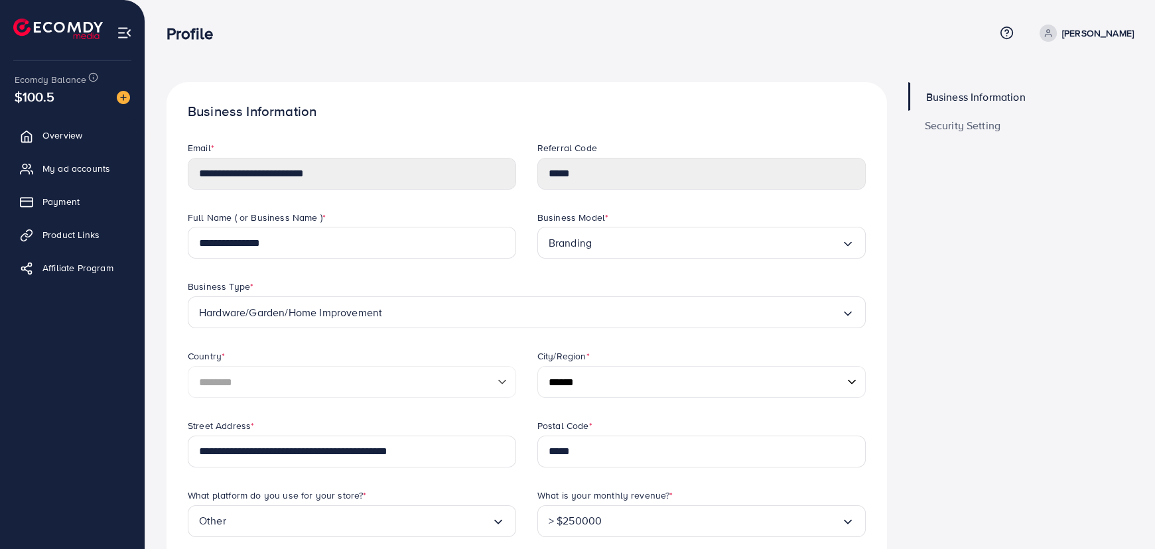
click at [956, 125] on span "Security Setting" at bounding box center [963, 125] width 76 height 11
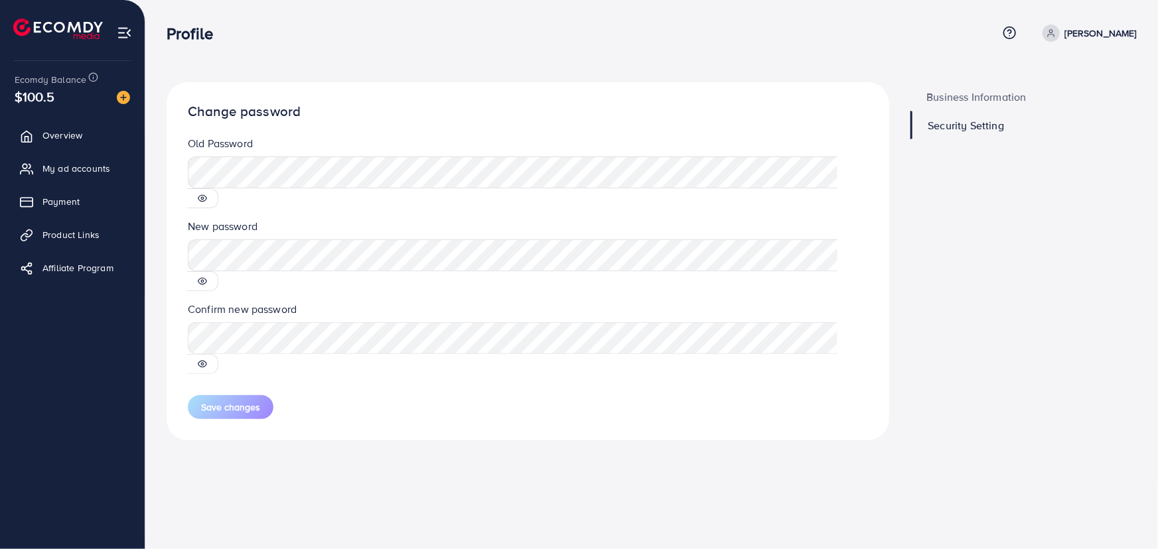
click at [966, 100] on span "Business Information" at bounding box center [977, 97] width 100 height 11
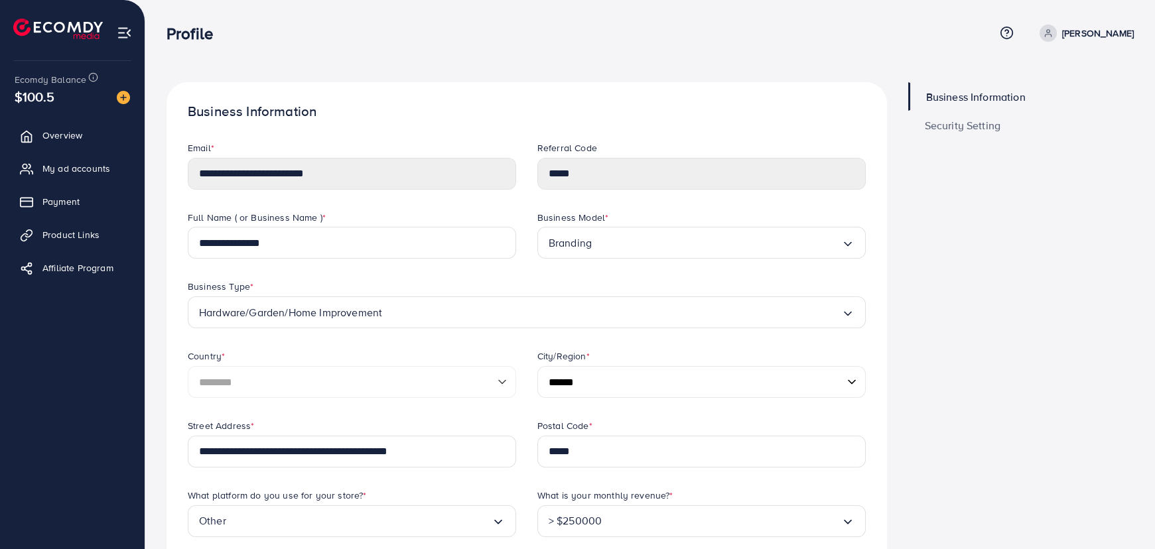
click at [126, 34] on img at bounding box center [124, 32] width 15 height 15
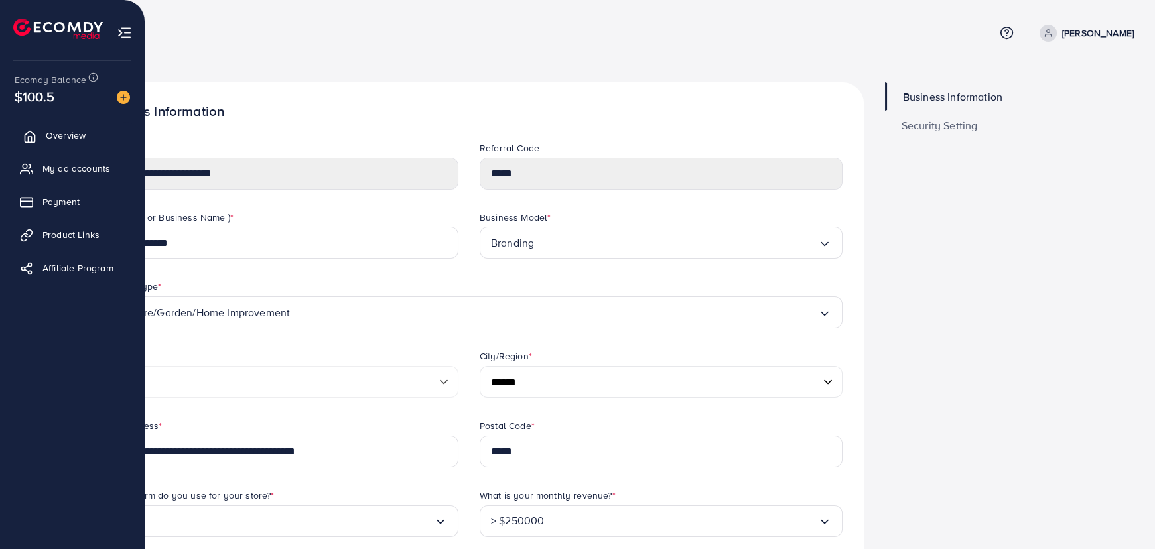
drag, startPoint x: 64, startPoint y: 133, endPoint x: 74, endPoint y: 134, distance: 10.0
click at [64, 133] on span "Overview" at bounding box center [66, 135] width 40 height 13
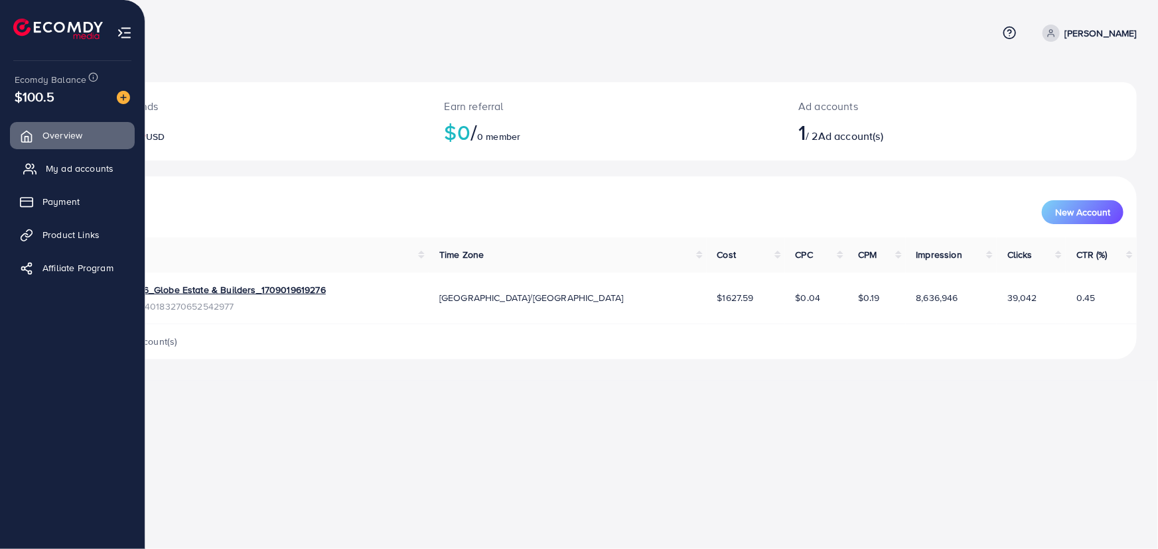
click at [66, 172] on span "My ad accounts" at bounding box center [80, 168] width 68 height 13
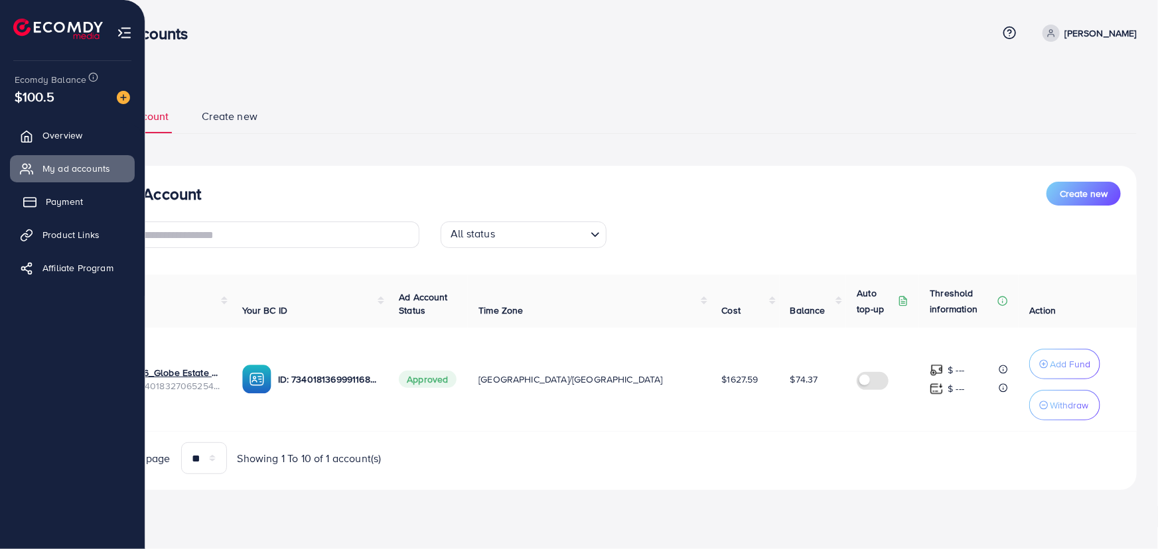
click at [62, 202] on span "Payment" at bounding box center [64, 201] width 37 height 13
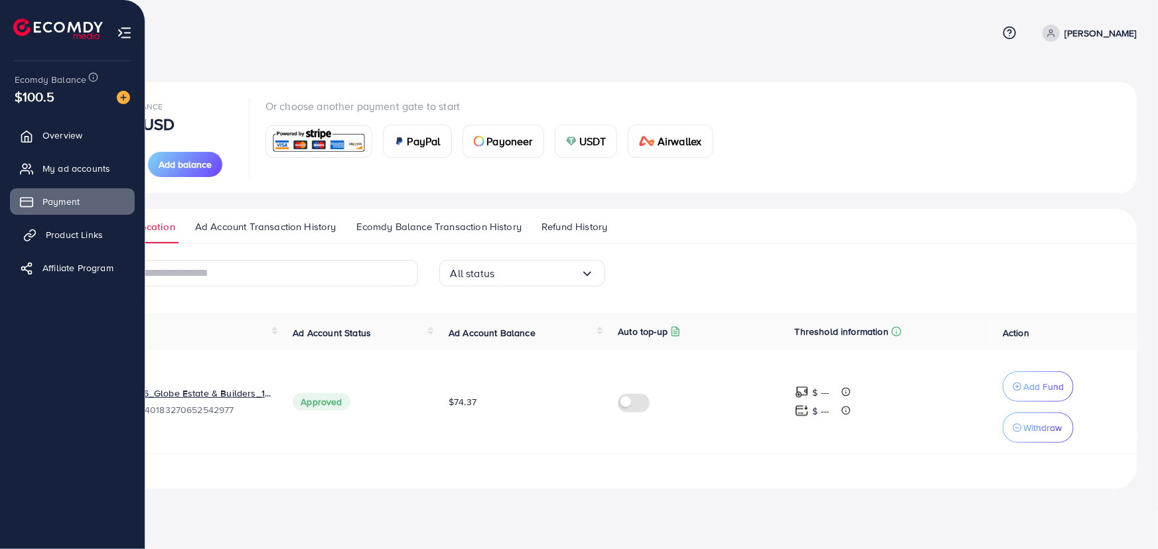
click at [75, 234] on span "Product Links" at bounding box center [74, 234] width 57 height 13
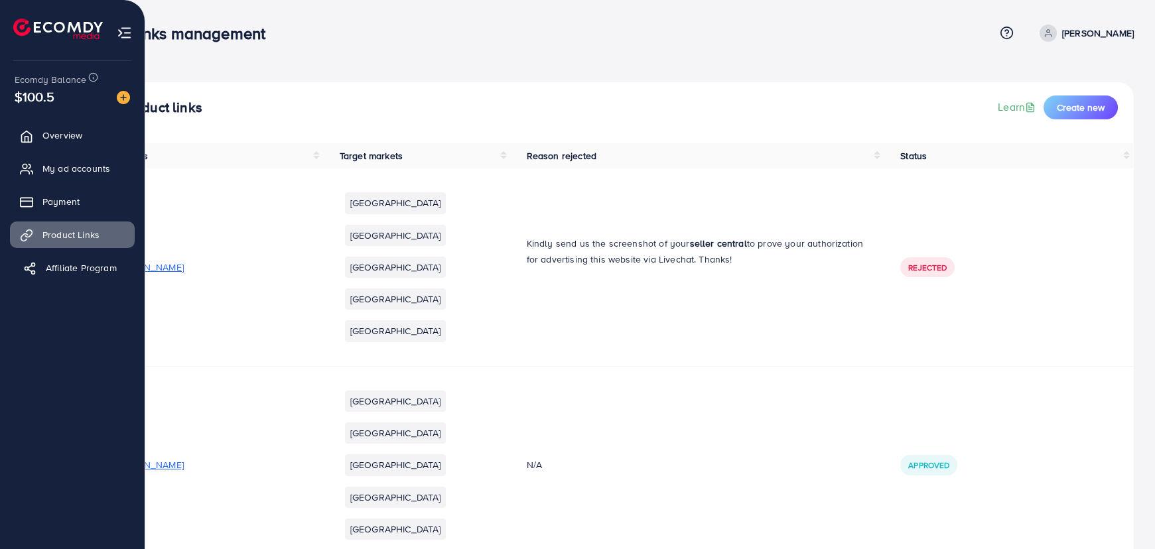
click at [51, 265] on span "Affiliate Program" at bounding box center [81, 267] width 71 height 13
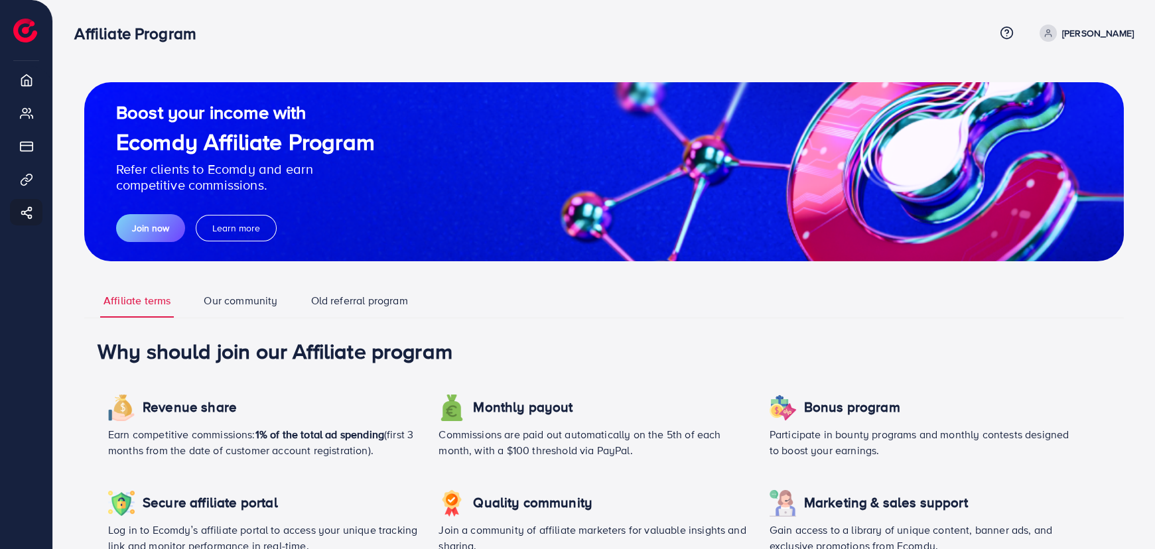
click at [1087, 38] on p "[PERSON_NAME]" at bounding box center [1098, 33] width 72 height 16
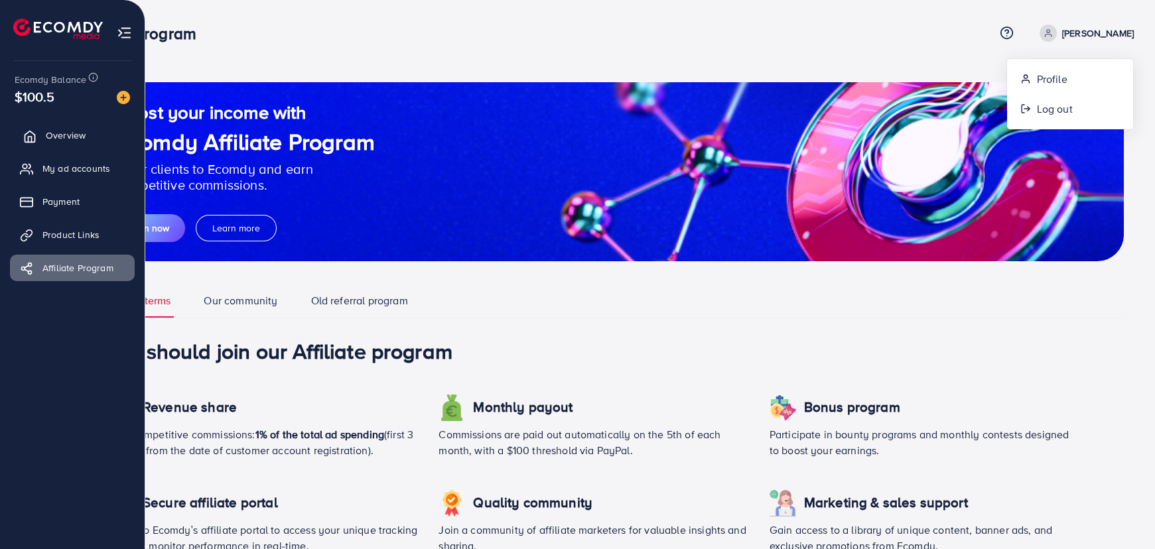
click at [60, 140] on span "Overview" at bounding box center [66, 135] width 40 height 13
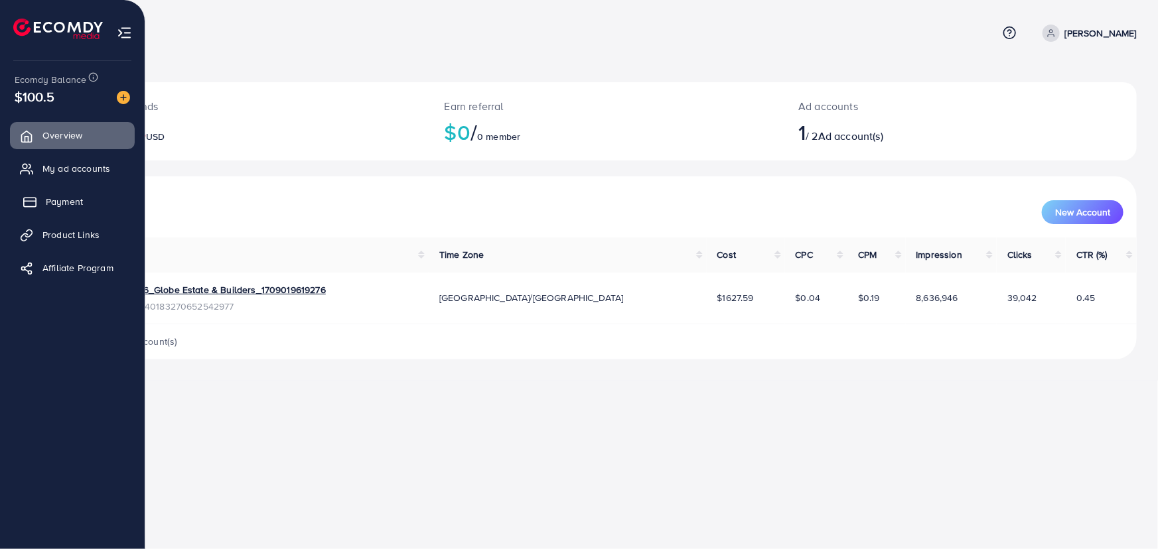
click at [56, 200] on span "Payment" at bounding box center [64, 201] width 37 height 13
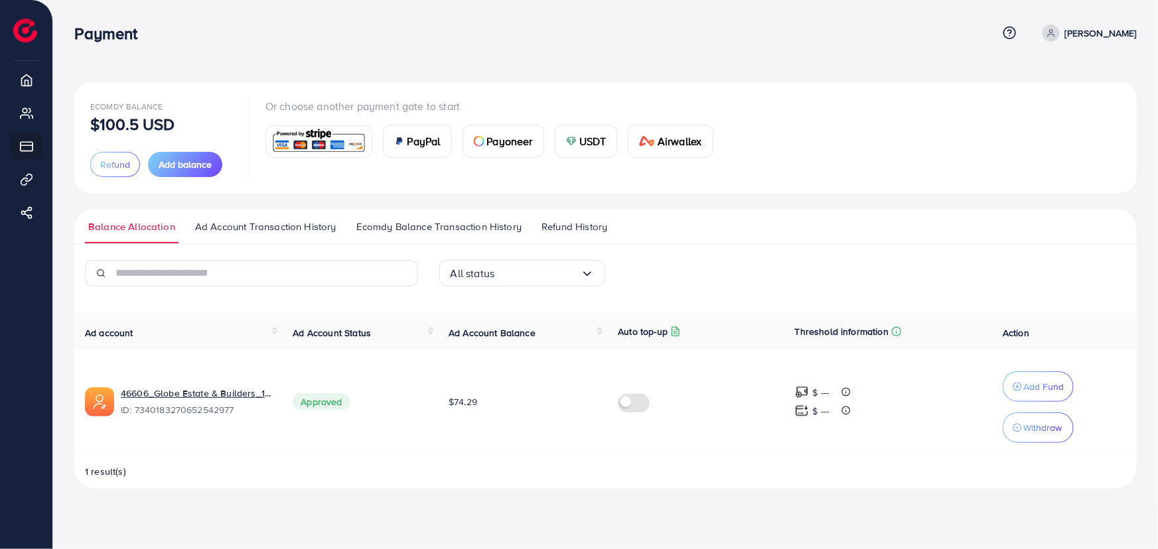
click at [278, 228] on span "Ad Account Transaction History" at bounding box center [265, 227] width 141 height 15
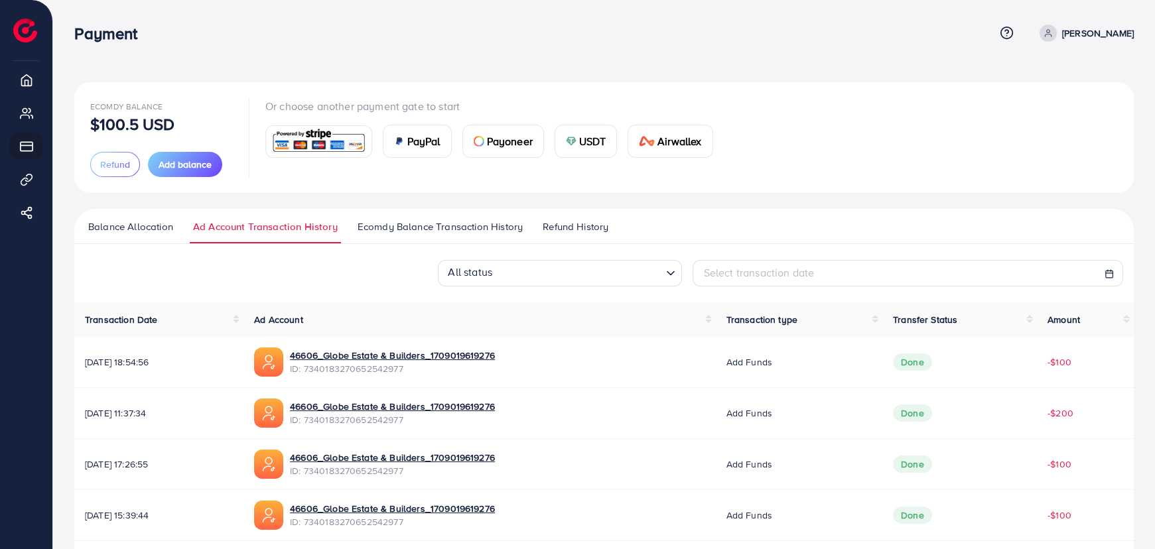
click at [454, 235] on link "Ecomdy Balance Transaction History" at bounding box center [440, 232] width 172 height 24
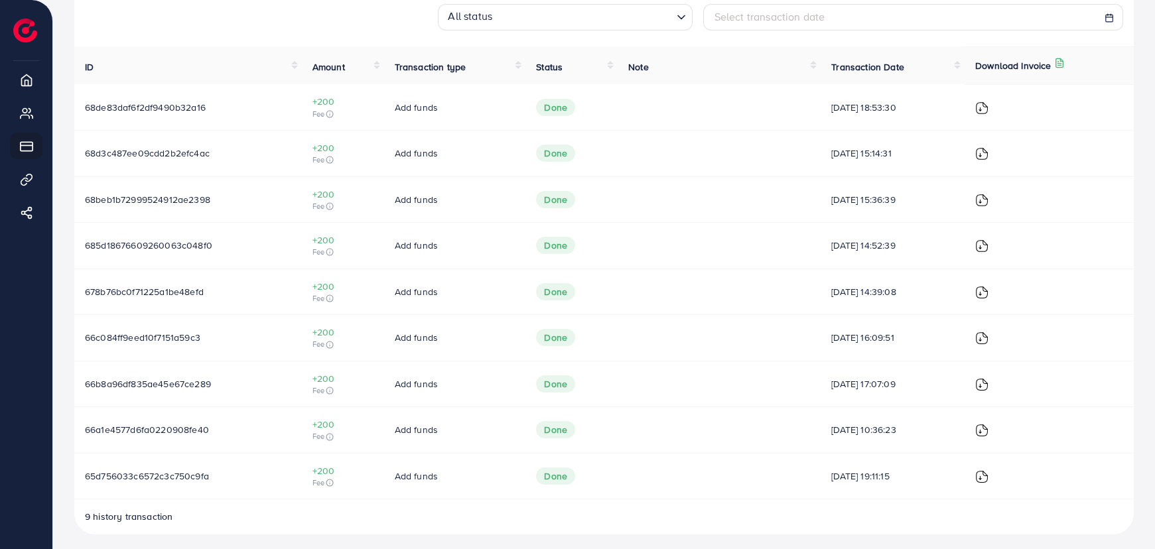
scroll to position [261, 0]
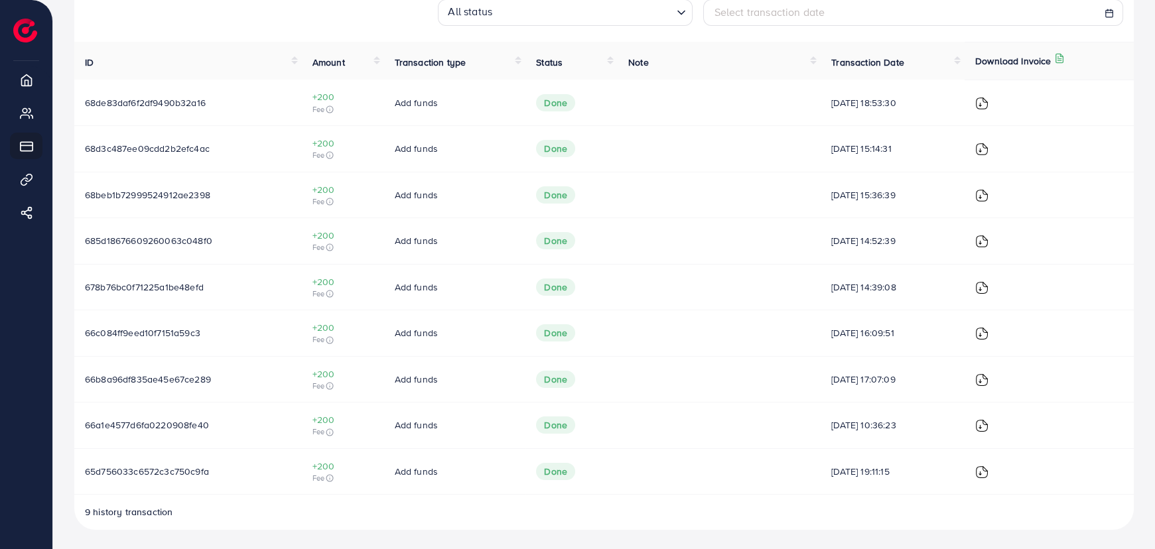
click at [752, 234] on td at bounding box center [719, 241] width 203 height 46
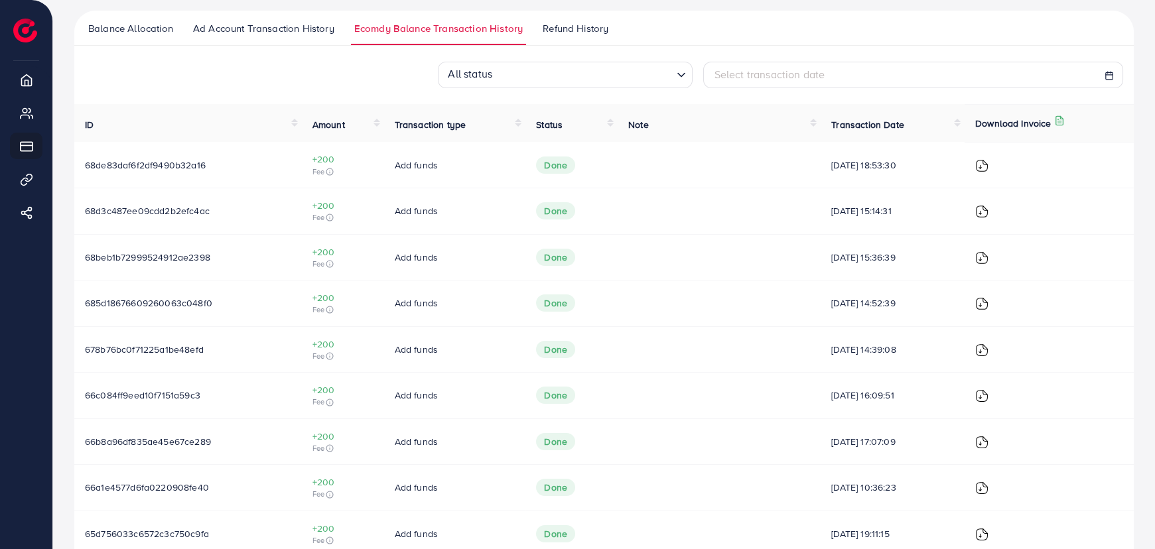
scroll to position [140, 0]
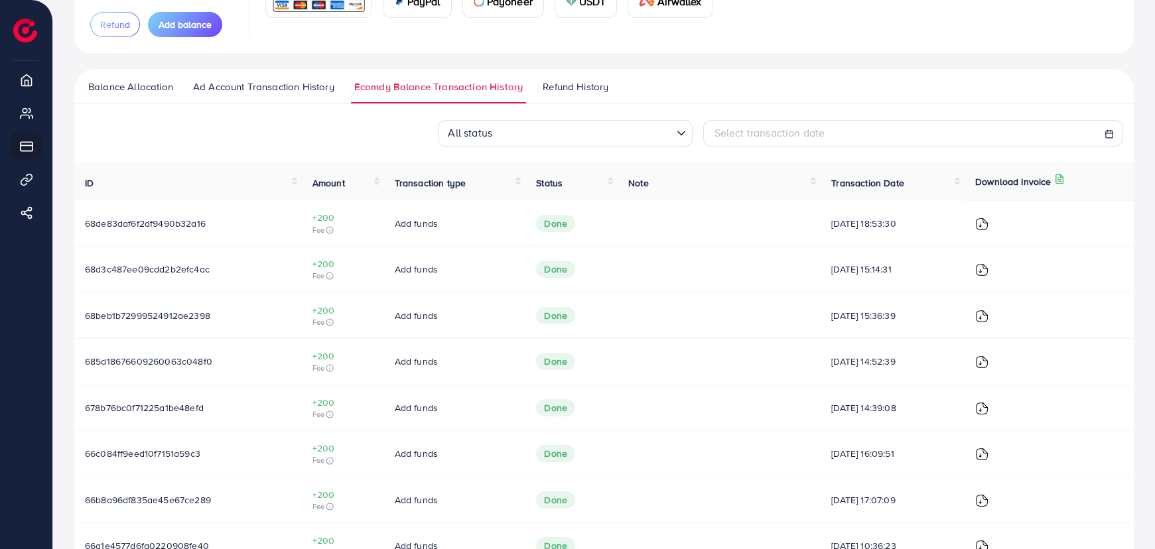
click at [517, 137] on input "Search for option" at bounding box center [583, 134] width 175 height 21
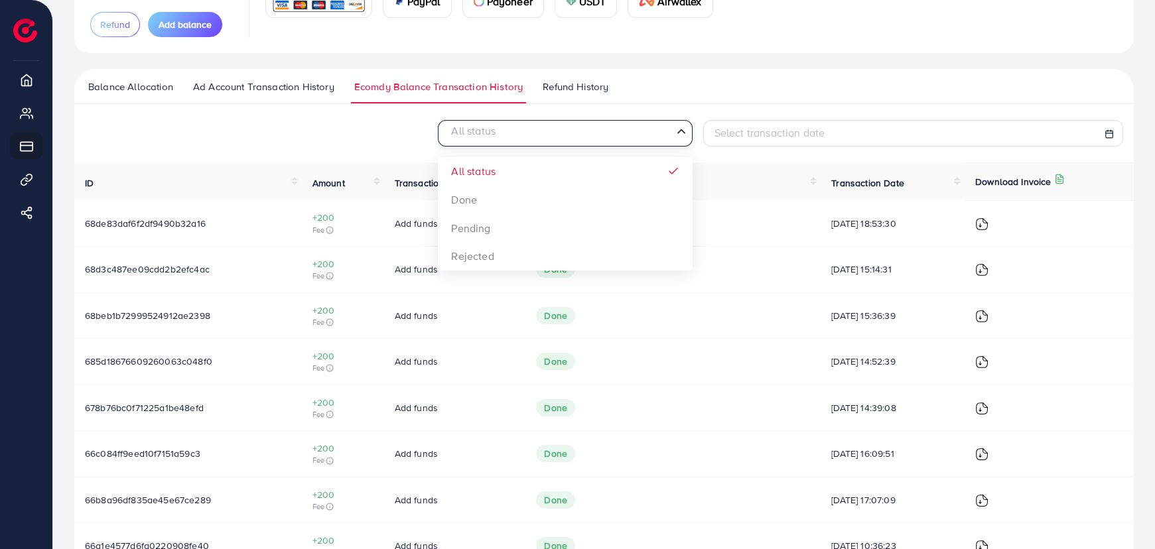
click at [738, 171] on th "Note" at bounding box center [719, 182] width 203 height 38
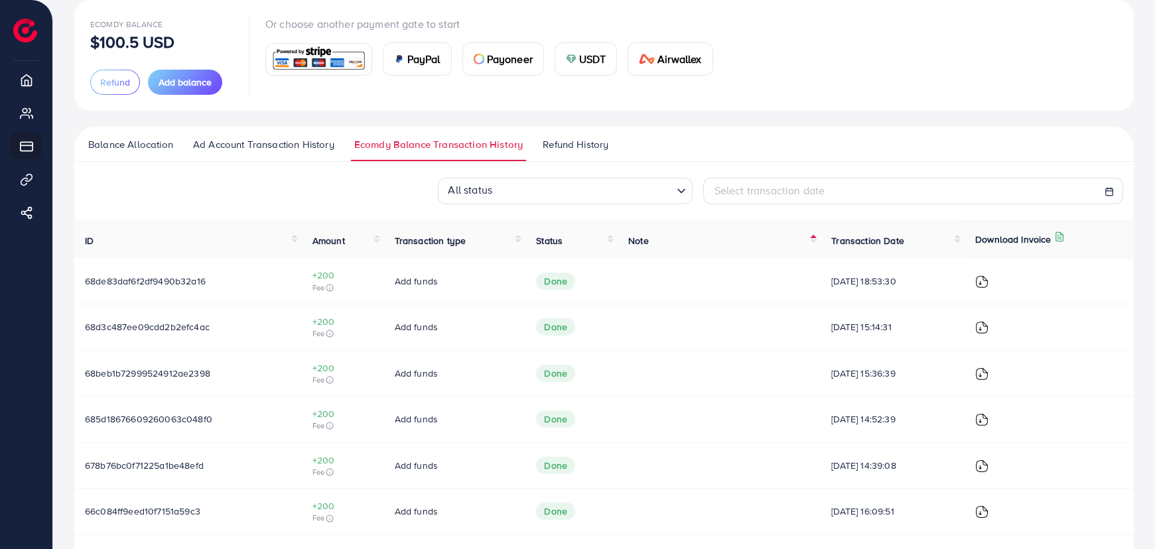
scroll to position [80, 0]
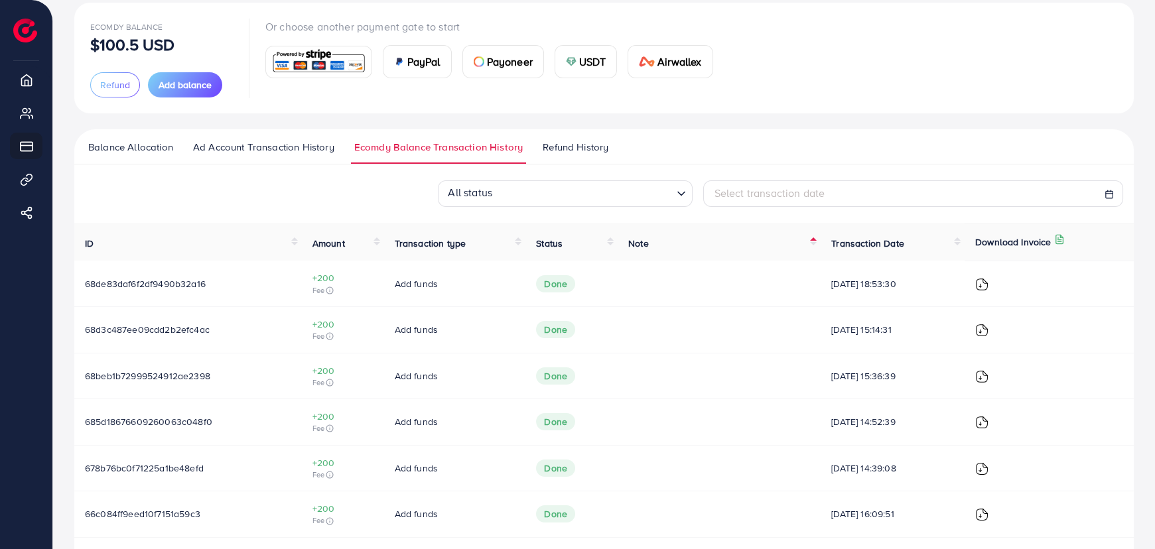
click at [870, 239] on span "Transaction Date" at bounding box center [867, 243] width 73 height 13
click at [758, 195] on span "Select transaction date" at bounding box center [769, 193] width 111 height 15
select select "*"
select select "**"
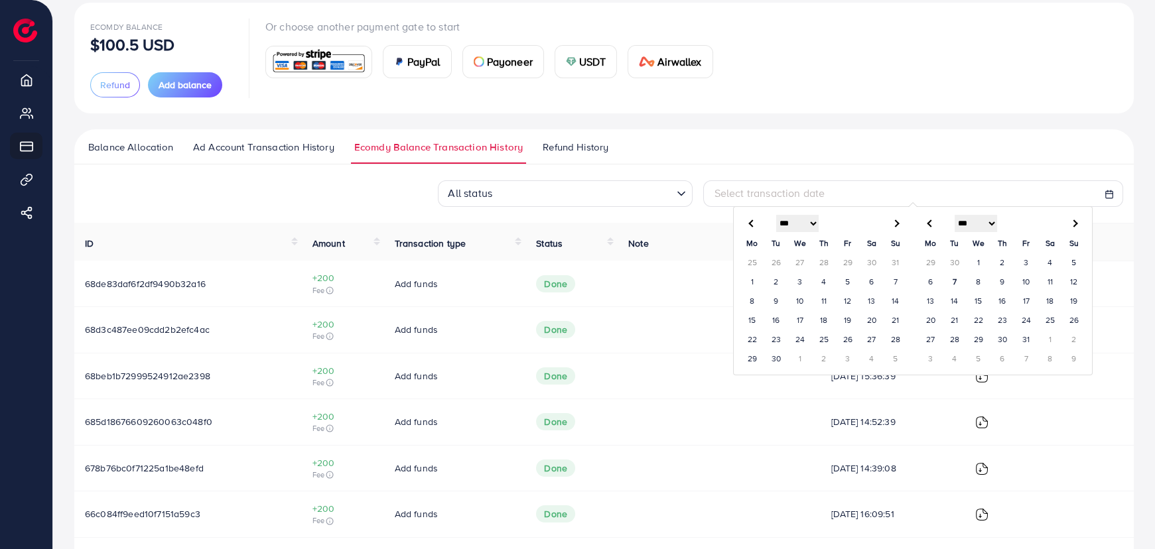
click at [578, 199] on input "Search for option" at bounding box center [583, 194] width 175 height 21
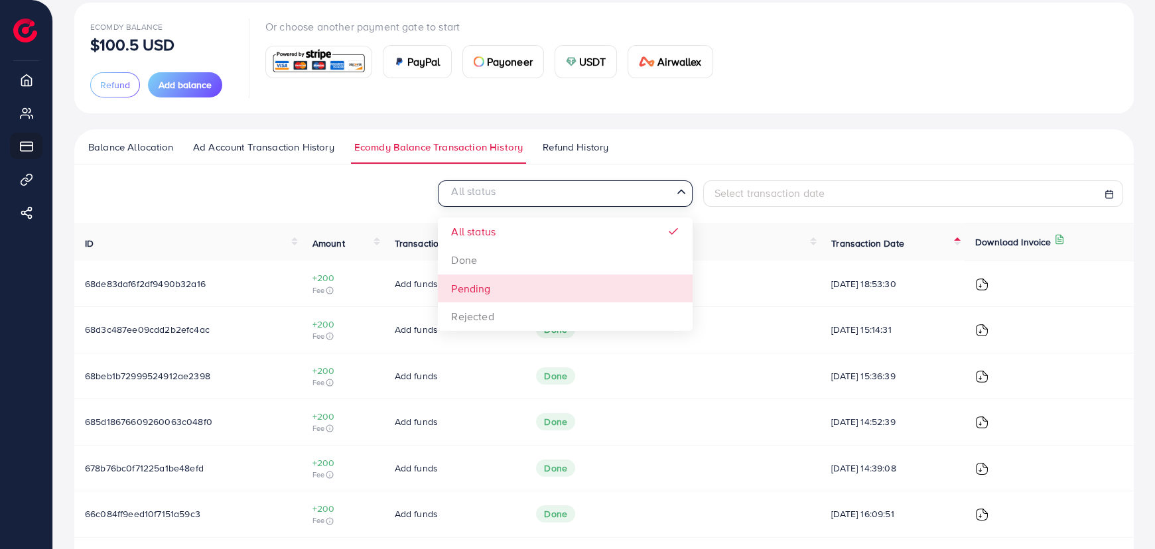
click at [368, 197] on div "All status Loading... All status Done Pending Rejected Select transaction date" at bounding box center [603, 193] width 1059 height 27
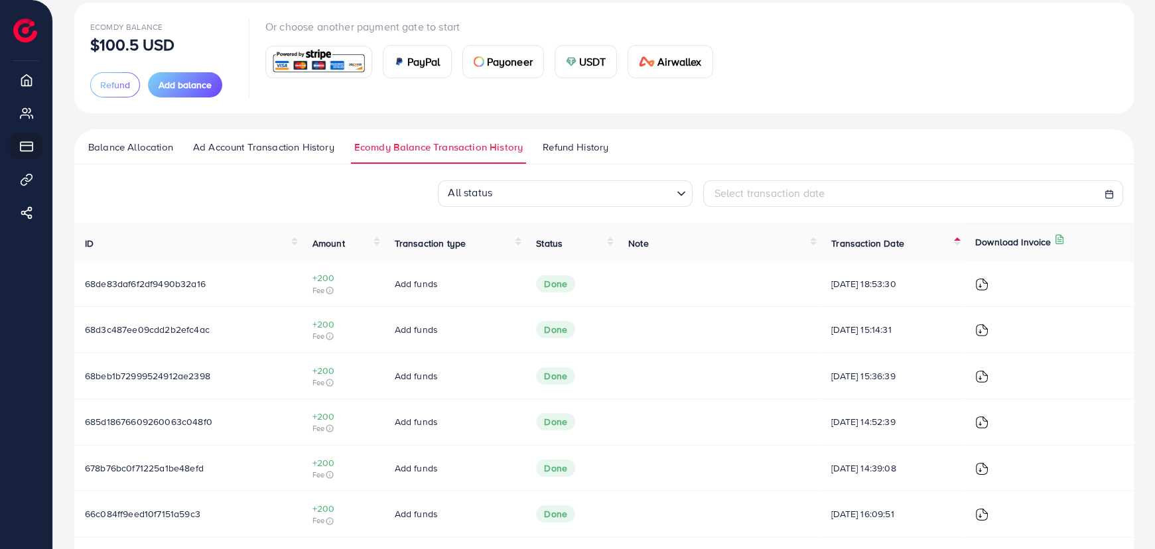
click at [578, 143] on span "Refund History" at bounding box center [576, 147] width 66 height 15
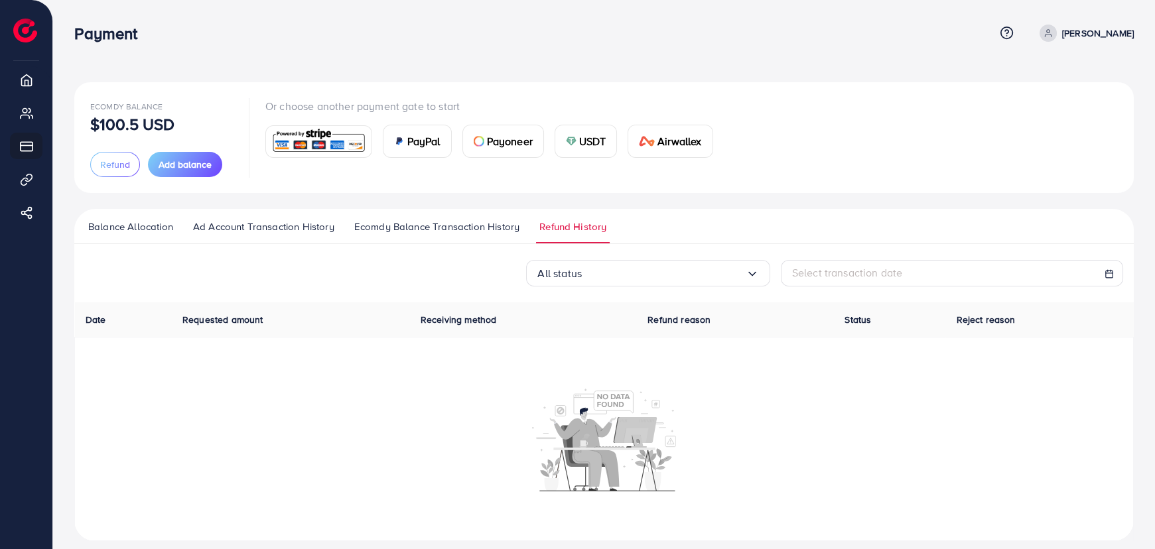
click at [486, 226] on span "Ecomdy Balance Transaction History" at bounding box center [436, 227] width 165 height 15
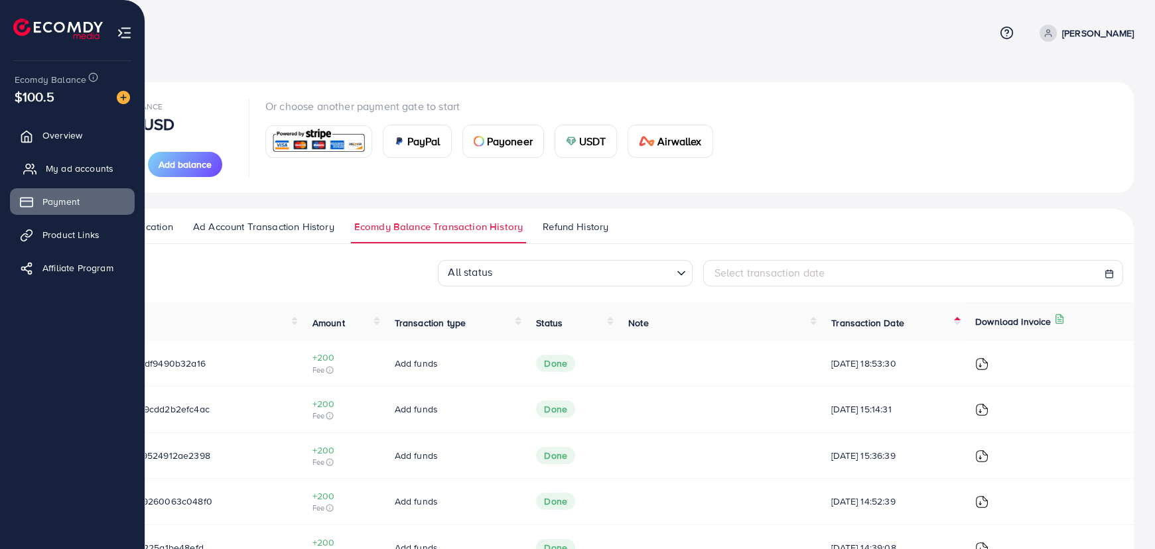
click at [64, 166] on span "My ad accounts" at bounding box center [80, 168] width 68 height 13
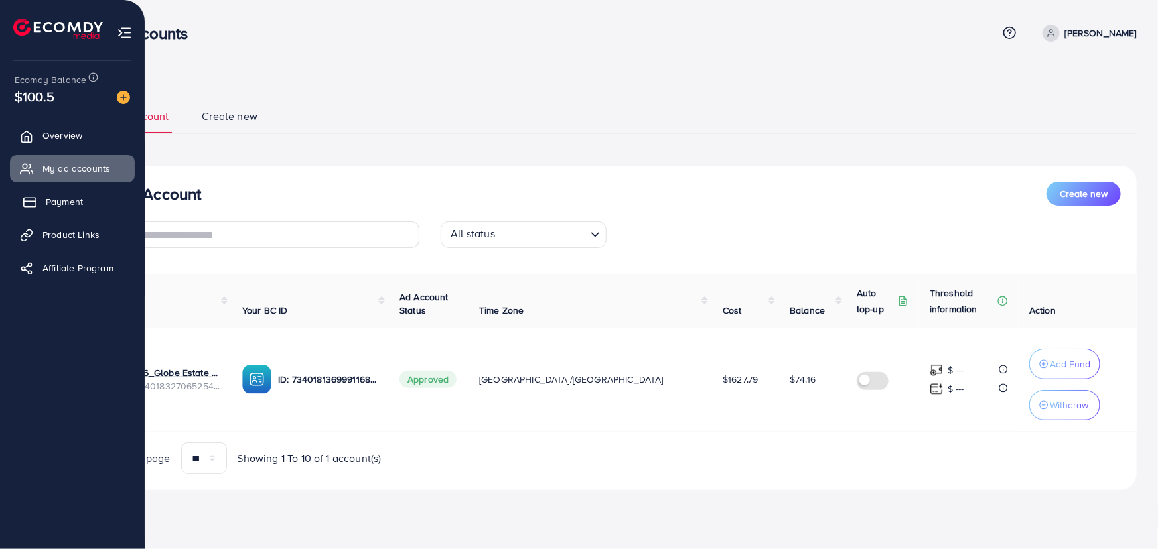
click at [60, 203] on span "Payment" at bounding box center [64, 201] width 37 height 13
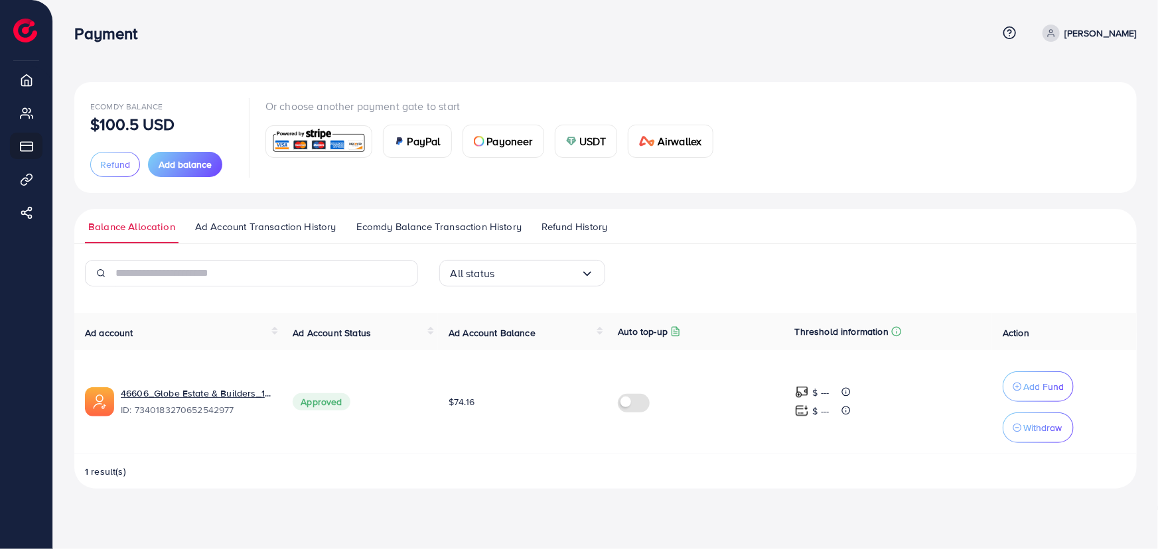
click at [263, 239] on link "Ad Account Transaction History" at bounding box center [266, 232] width 148 height 24
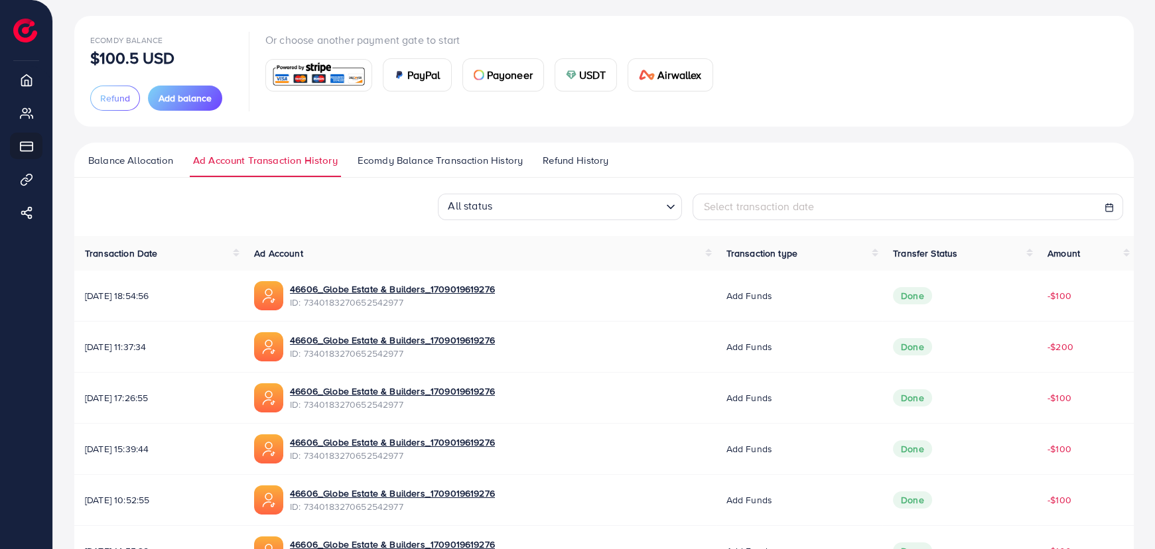
scroll to position [62, 0]
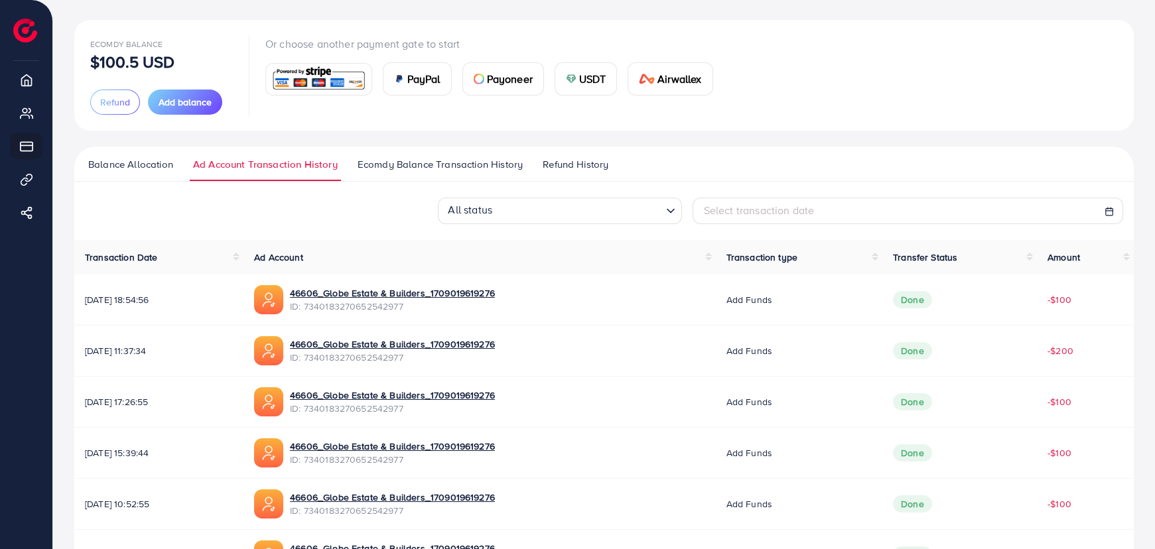
click at [431, 167] on span "Ecomdy Balance Transaction History" at bounding box center [440, 164] width 165 height 15
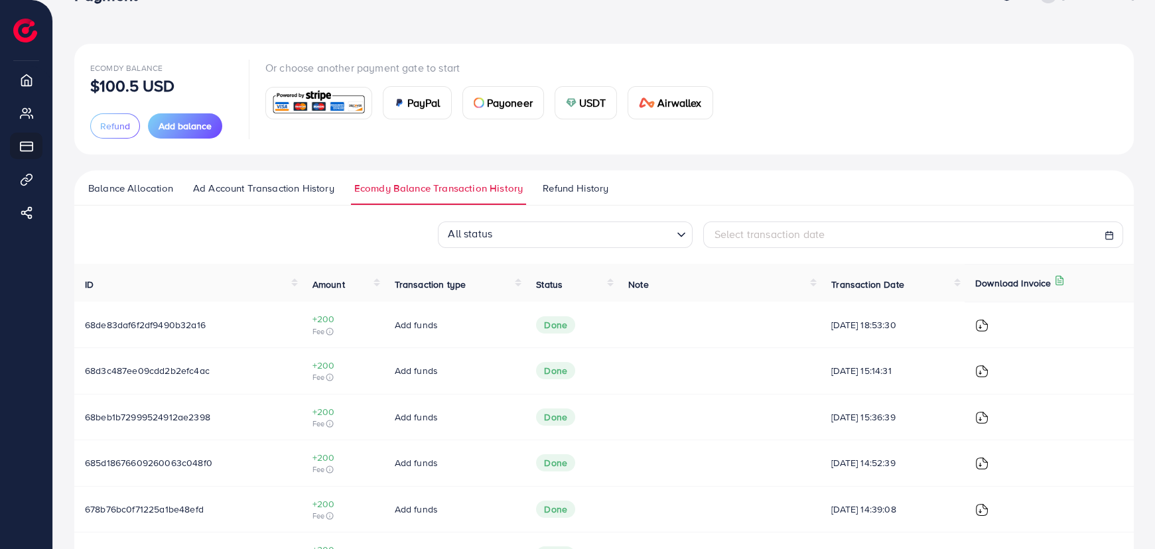
scroll to position [60, 0]
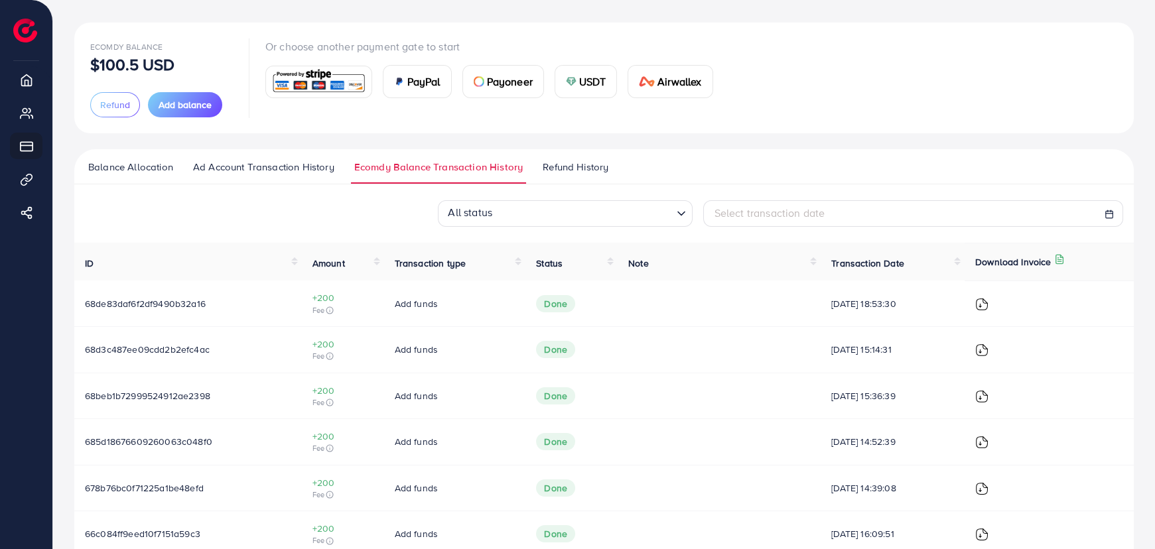
click at [570, 170] on span "Refund History" at bounding box center [576, 167] width 66 height 15
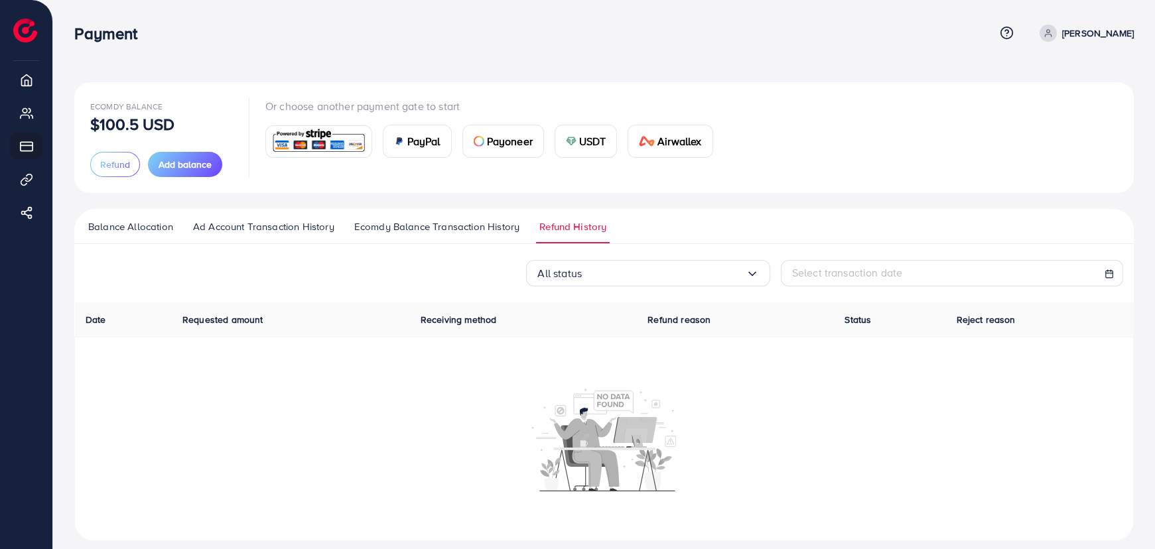
click at [418, 227] on span "Ecomdy Balance Transaction History" at bounding box center [436, 227] width 165 height 15
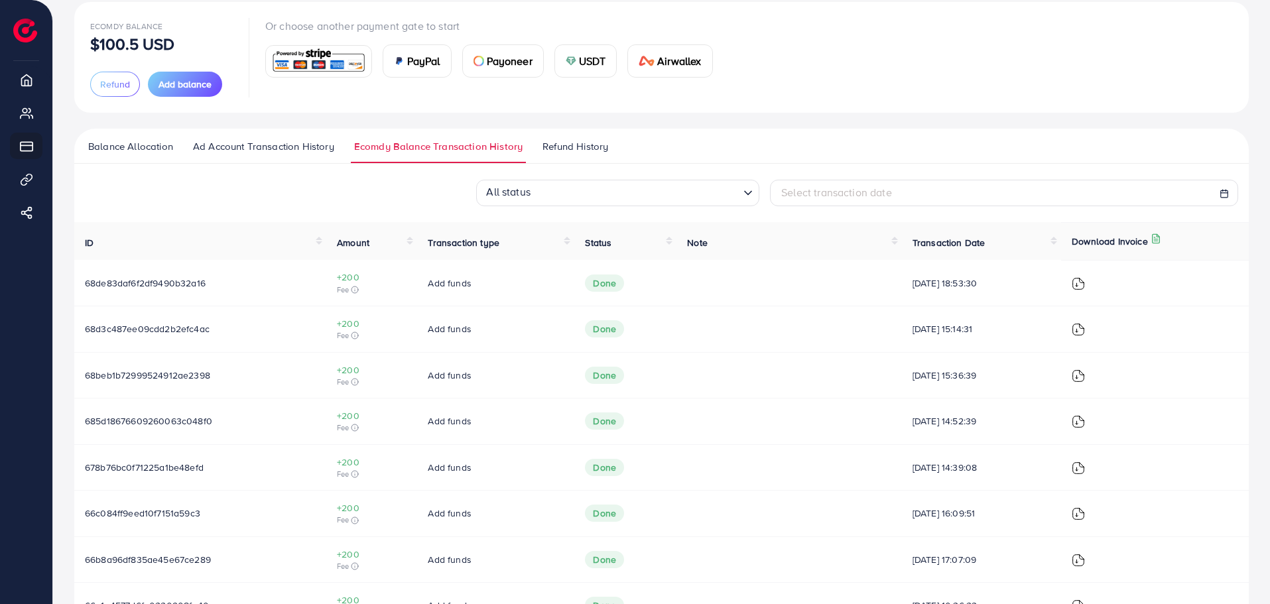
scroll to position [75, 0]
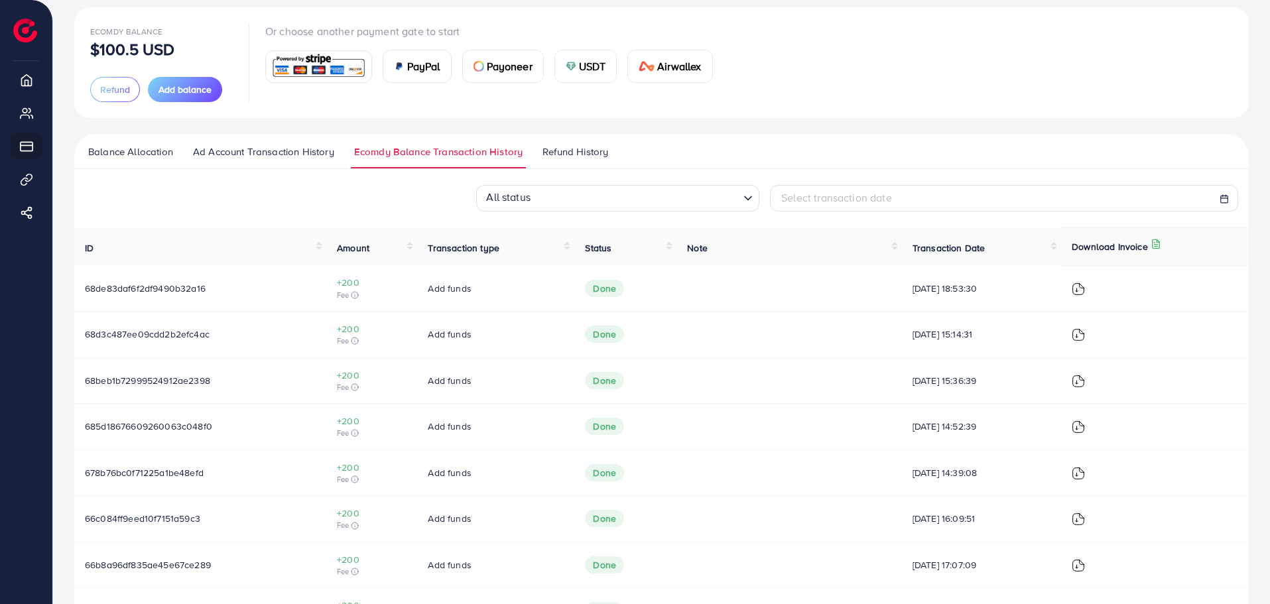
click at [125, 155] on span "Balance Allocation" at bounding box center [130, 152] width 85 height 15
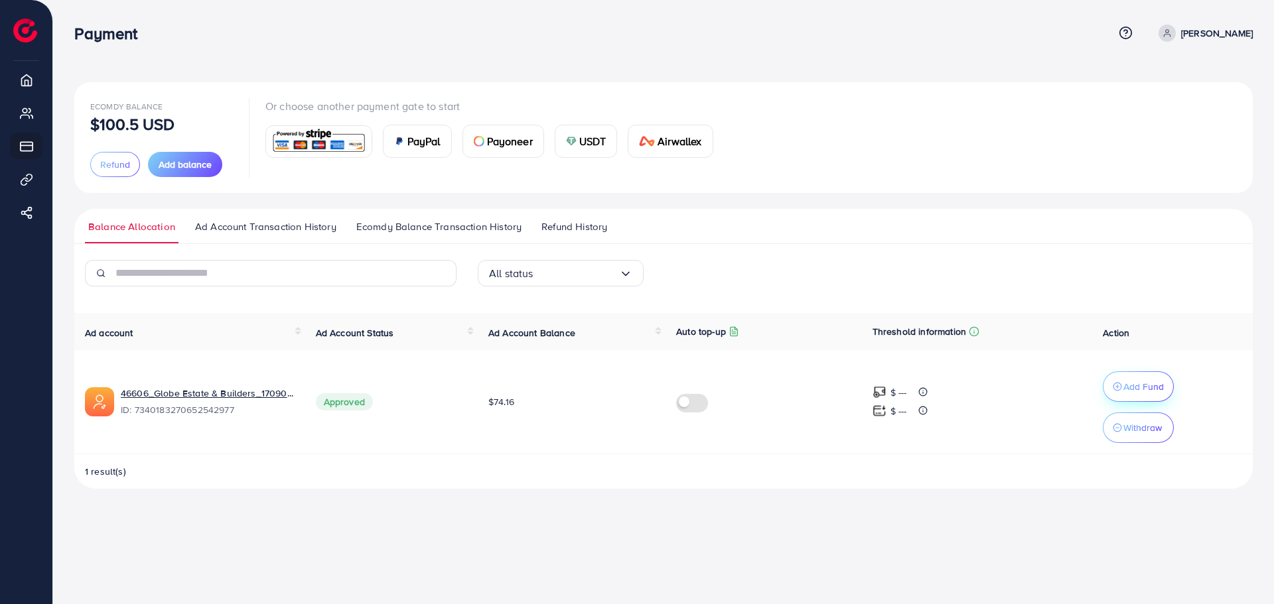
click at [1132, 391] on p "Add Fund" at bounding box center [1143, 387] width 40 height 16
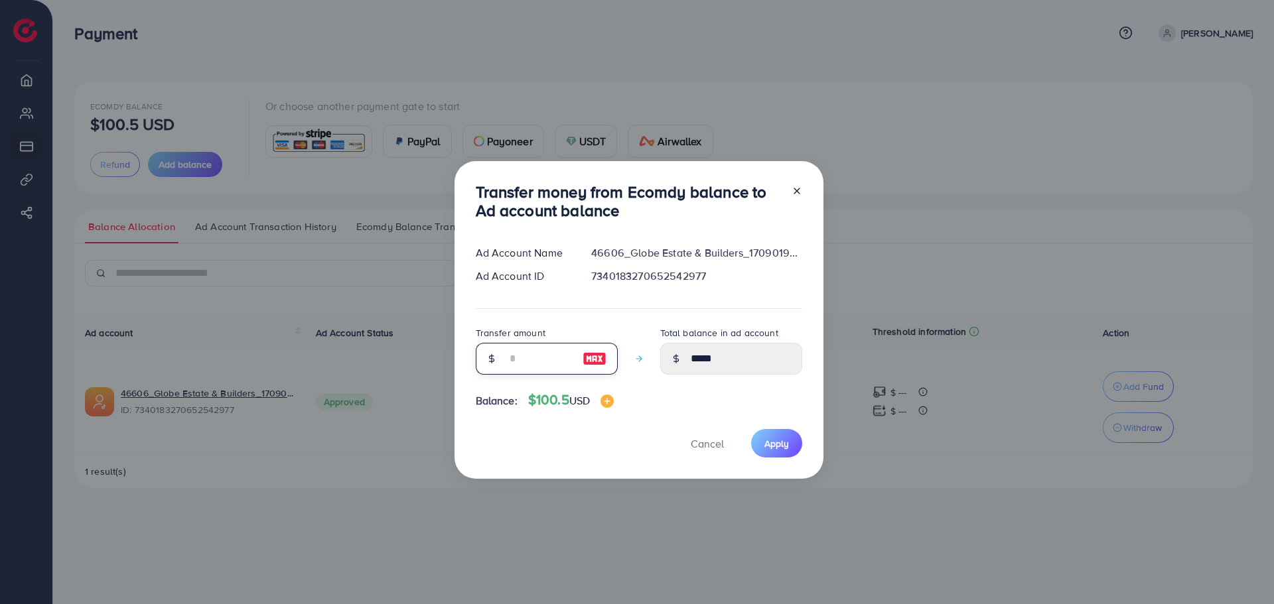
click at [515, 361] on input "number" at bounding box center [539, 359] width 66 height 32
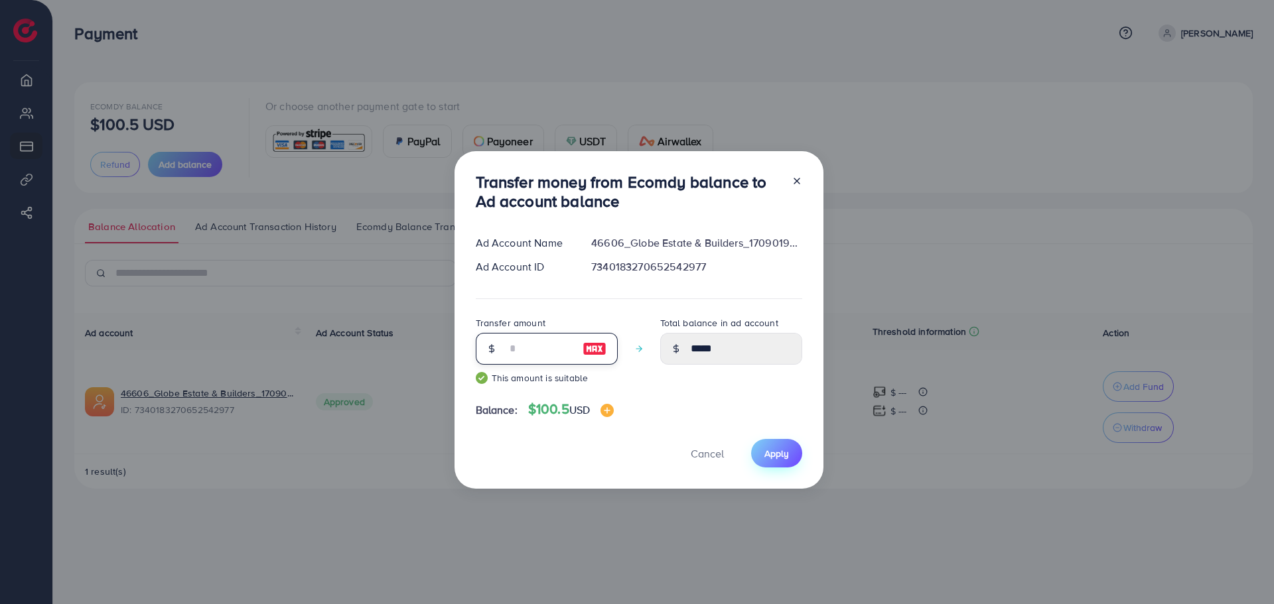
type input "***"
click at [768, 453] on span "Apply" at bounding box center [776, 453] width 25 height 13
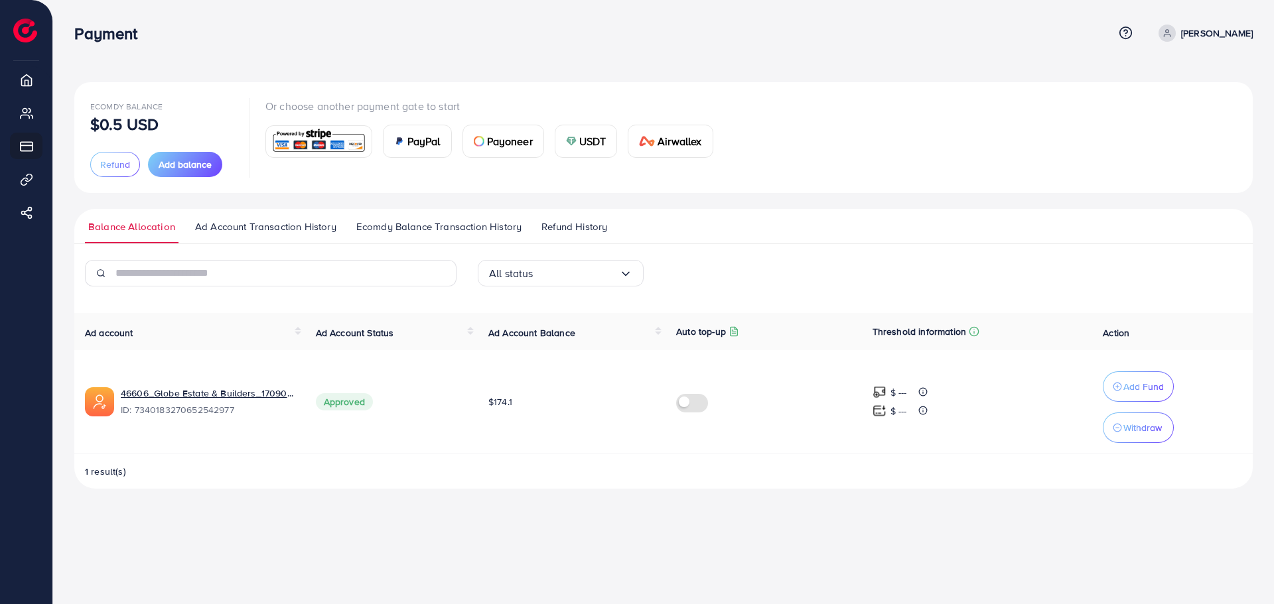
click at [393, 230] on span "Ecomdy Balance Transaction History" at bounding box center [438, 227] width 165 height 15
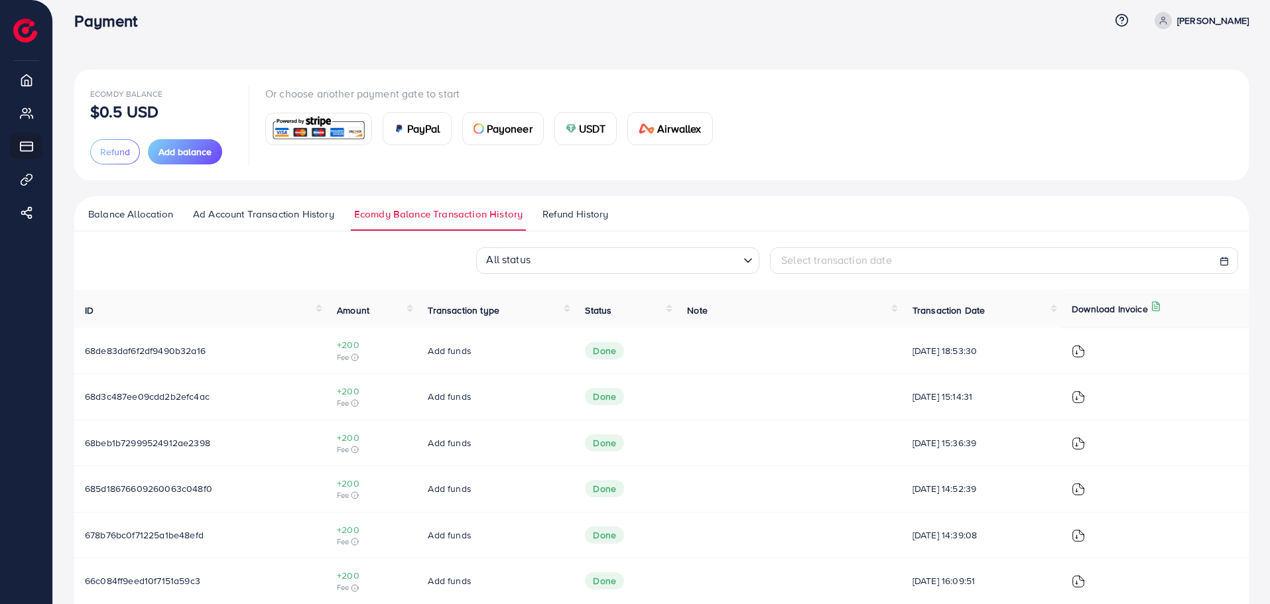
scroll to position [9, 0]
